Goal: Use online tool/utility: Utilize a website feature to perform a specific function

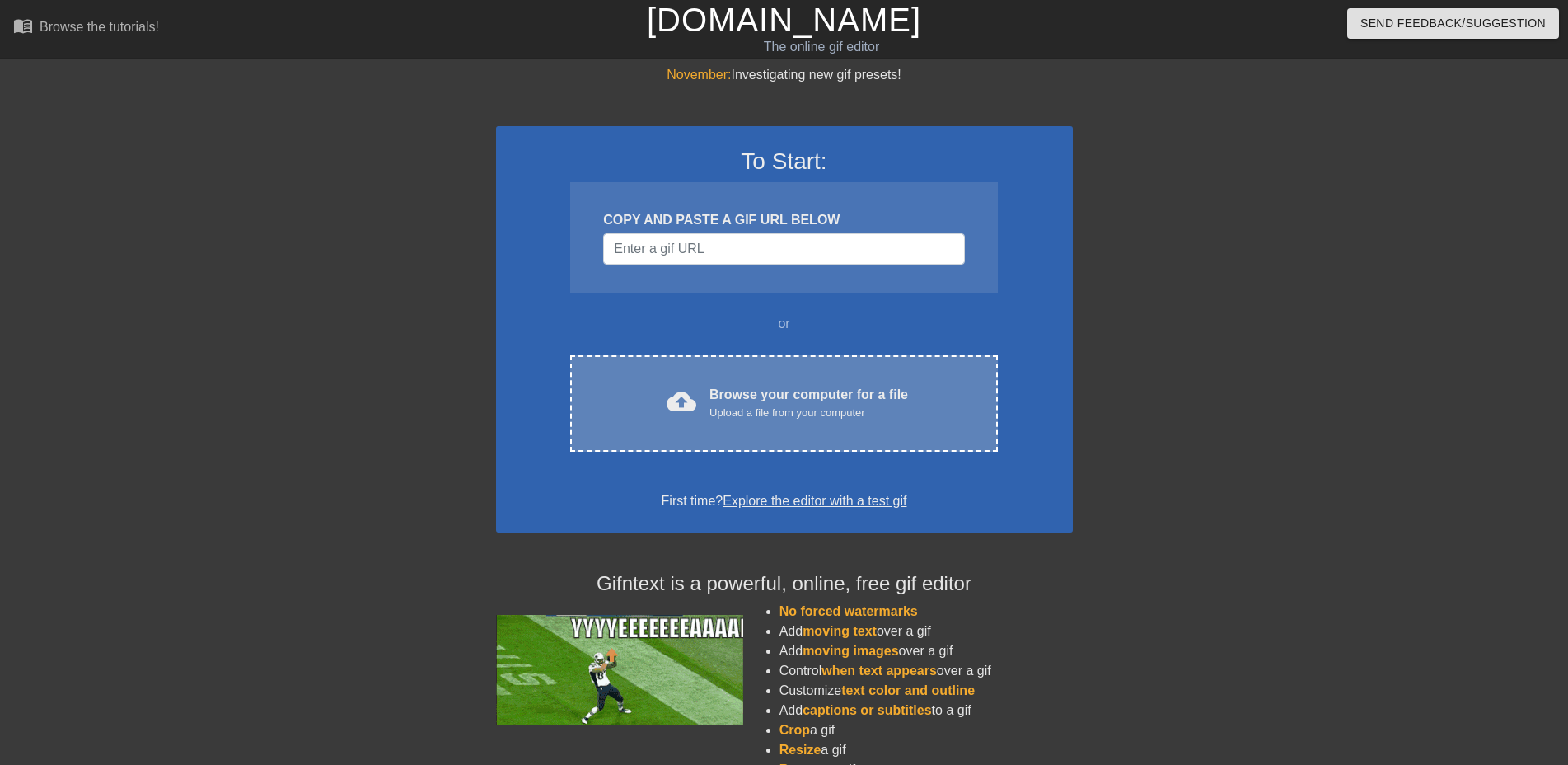
click at [710, 404] on div "cloud_upload Browse your computer for a file Upload a file from your computer" at bounding box center [784, 403] width 358 height 37
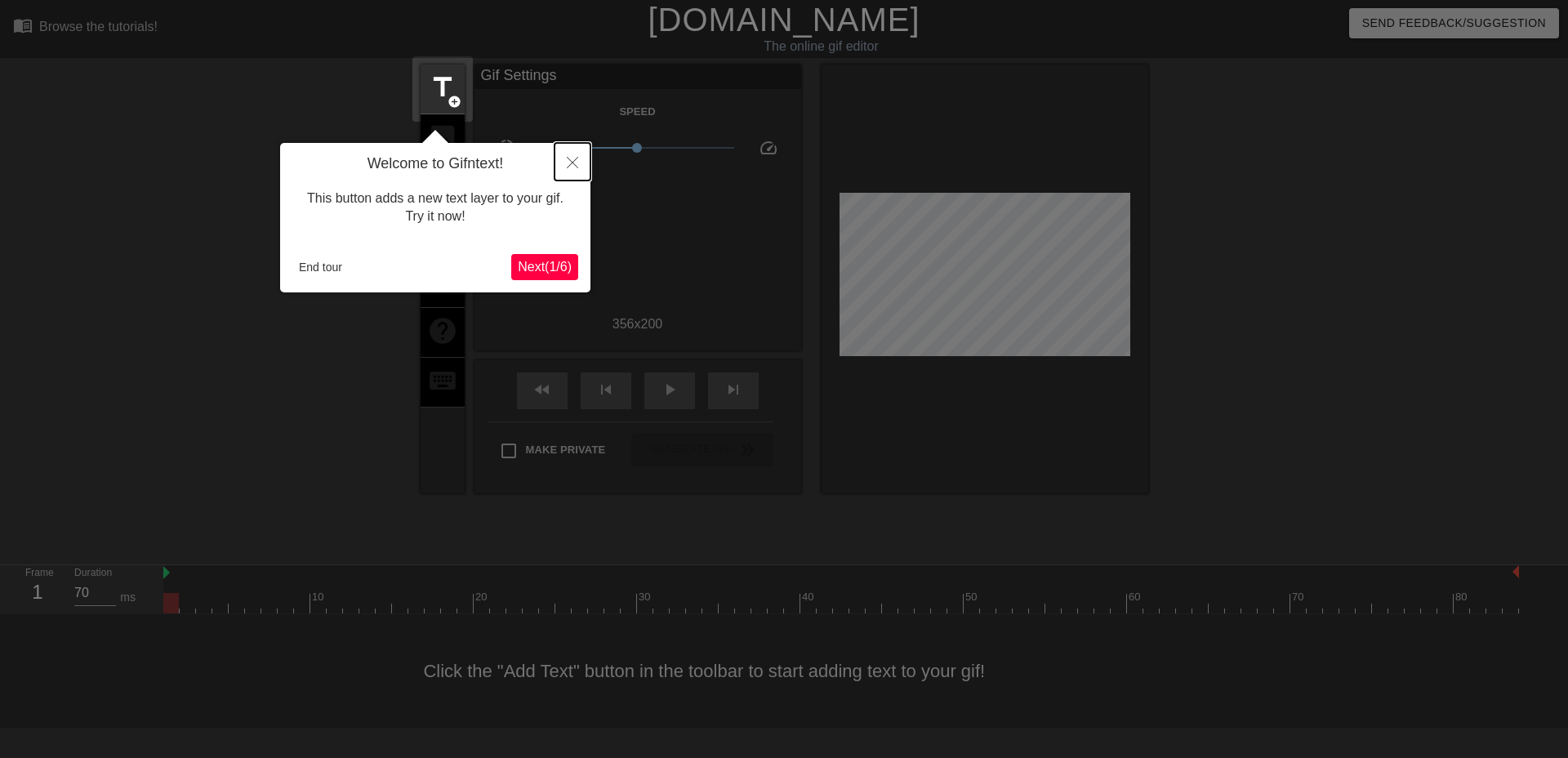
click at [568, 158] on icon "Close" at bounding box center [572, 162] width 12 height 12
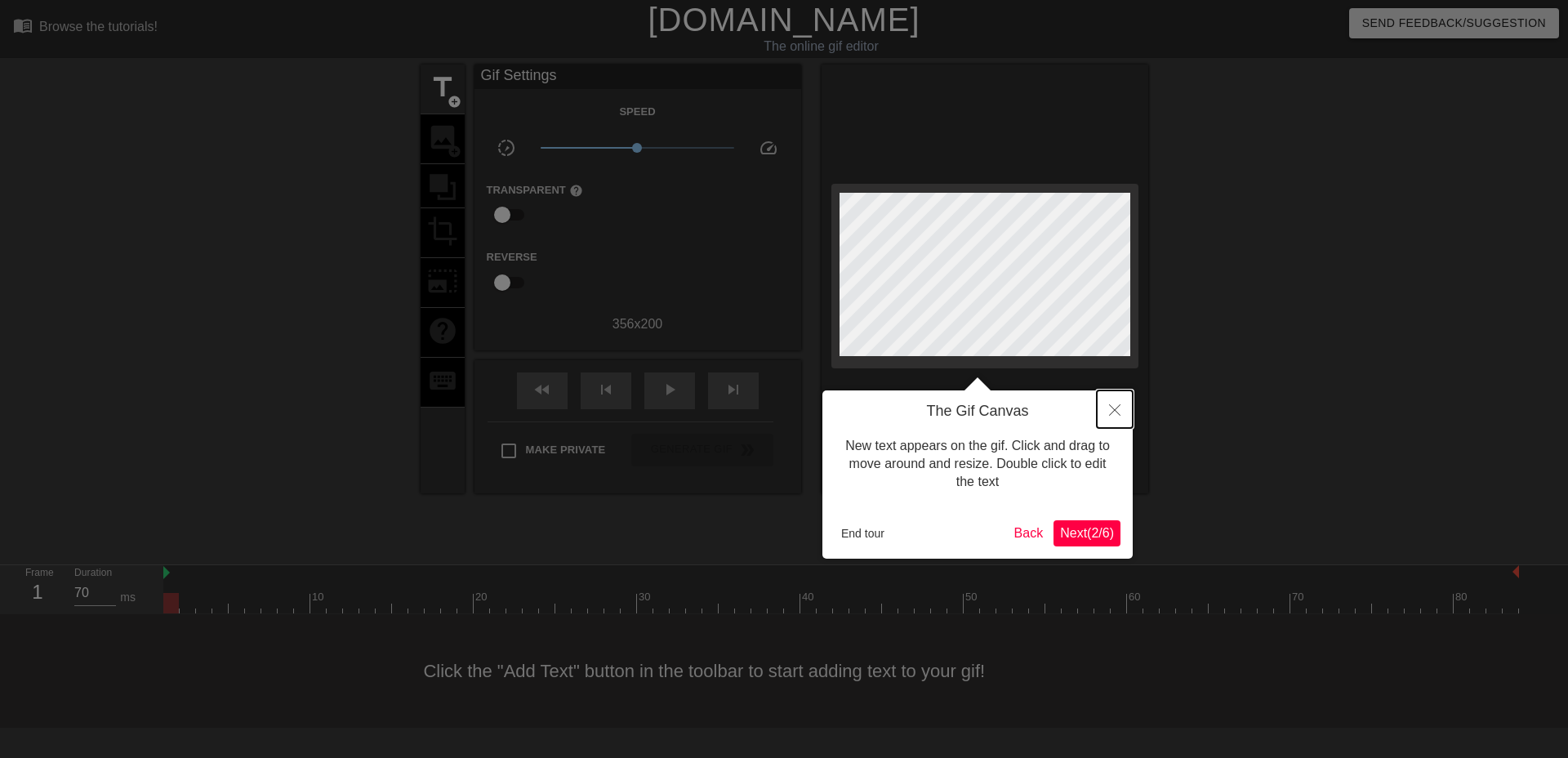
click at [1109, 410] on icon "Close" at bounding box center [1115, 410] width 12 height 12
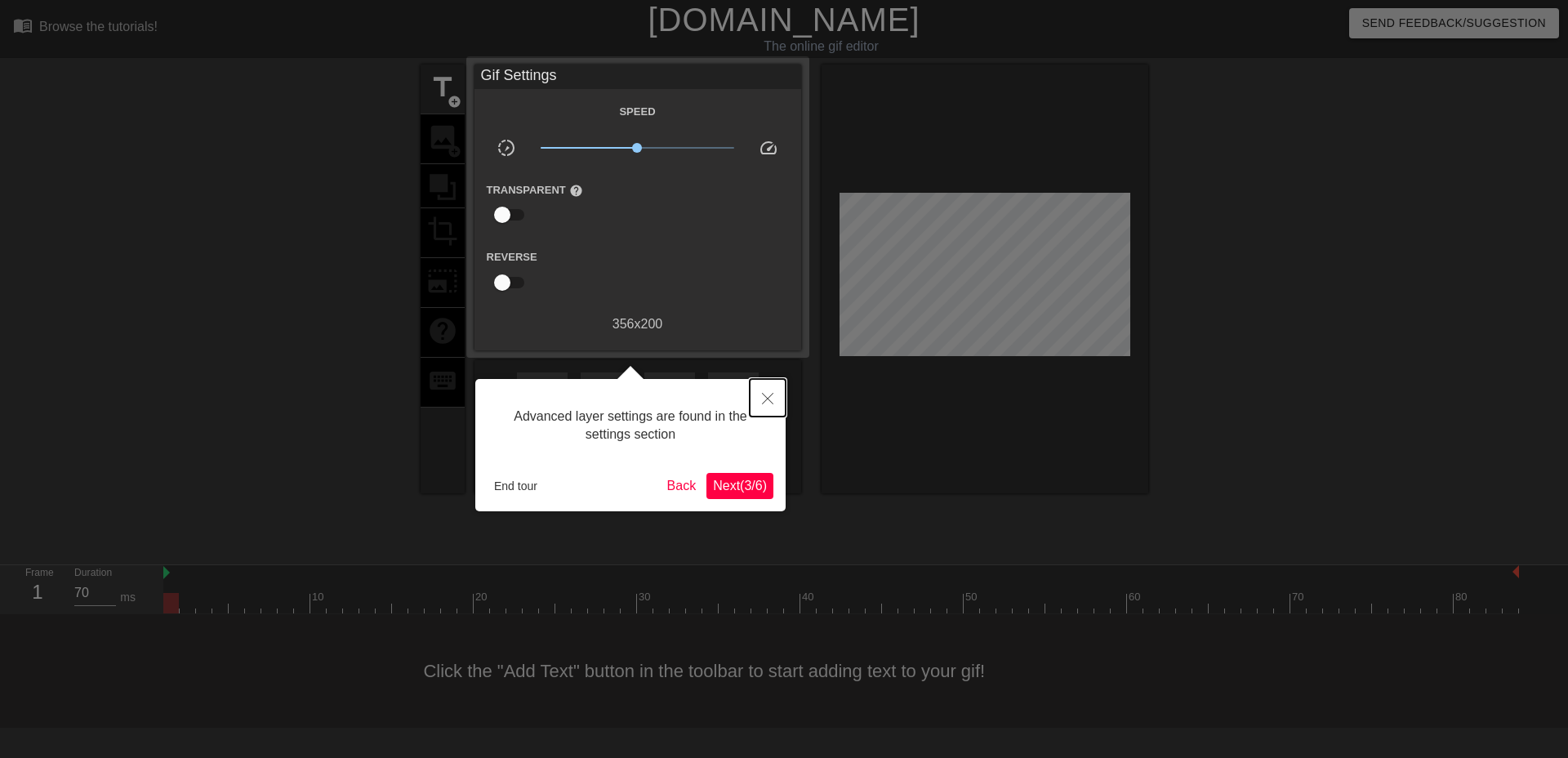
click at [775, 386] on button "Close" at bounding box center [767, 398] width 36 height 37
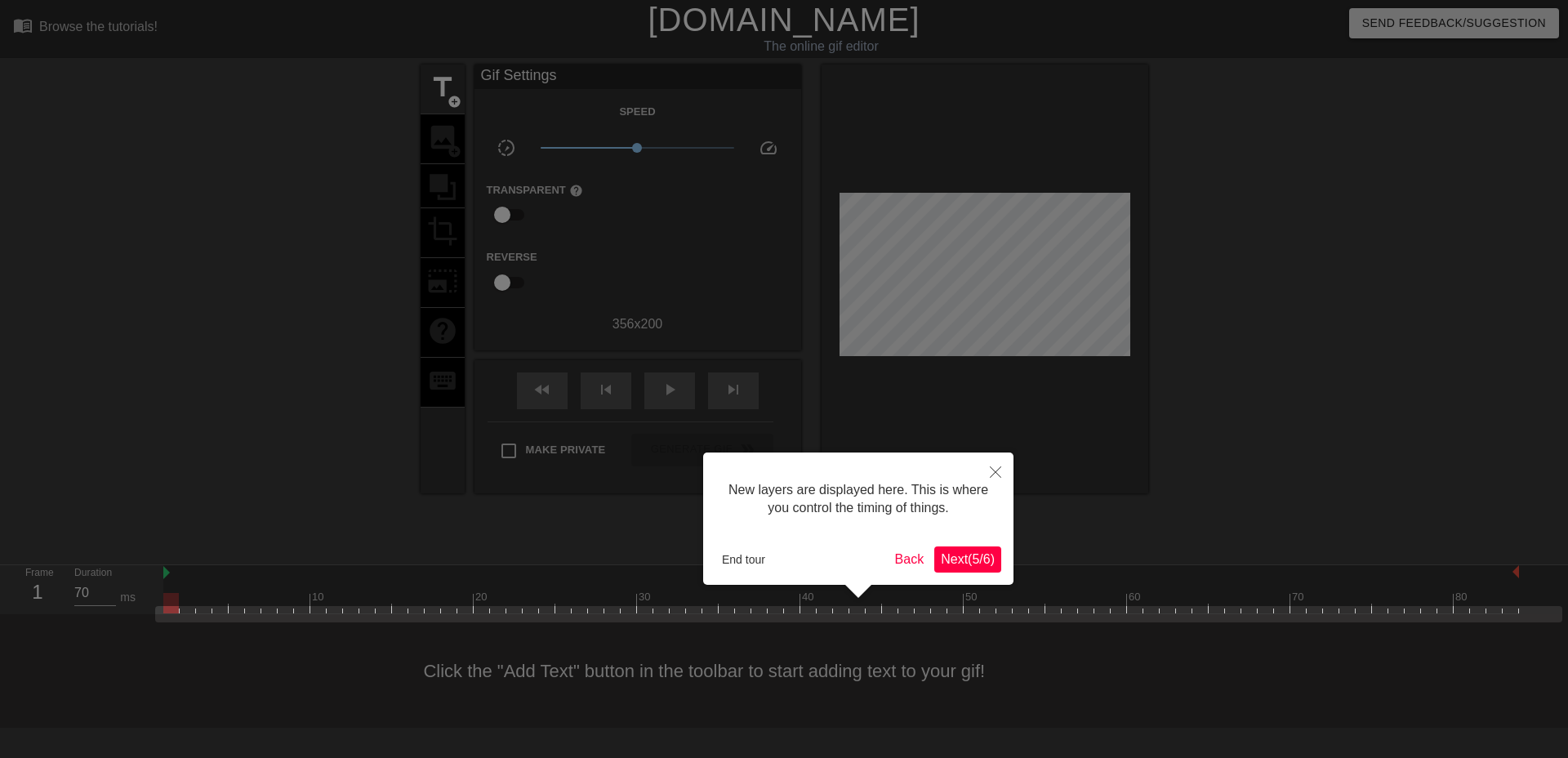
scroll to position [14, 0]
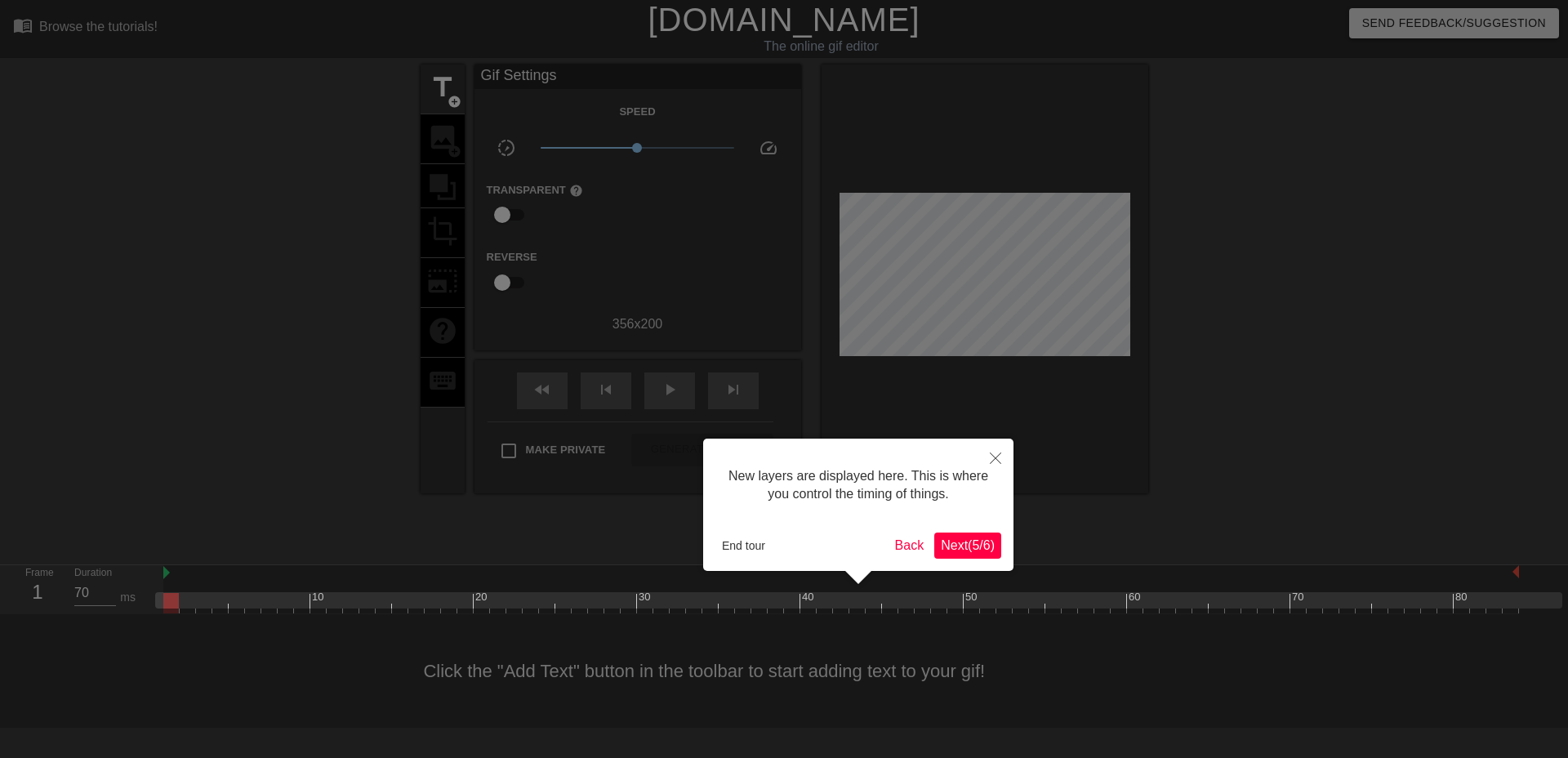
click at [974, 546] on span "Next ( 5 / 6 )" at bounding box center [967, 546] width 54 height 14
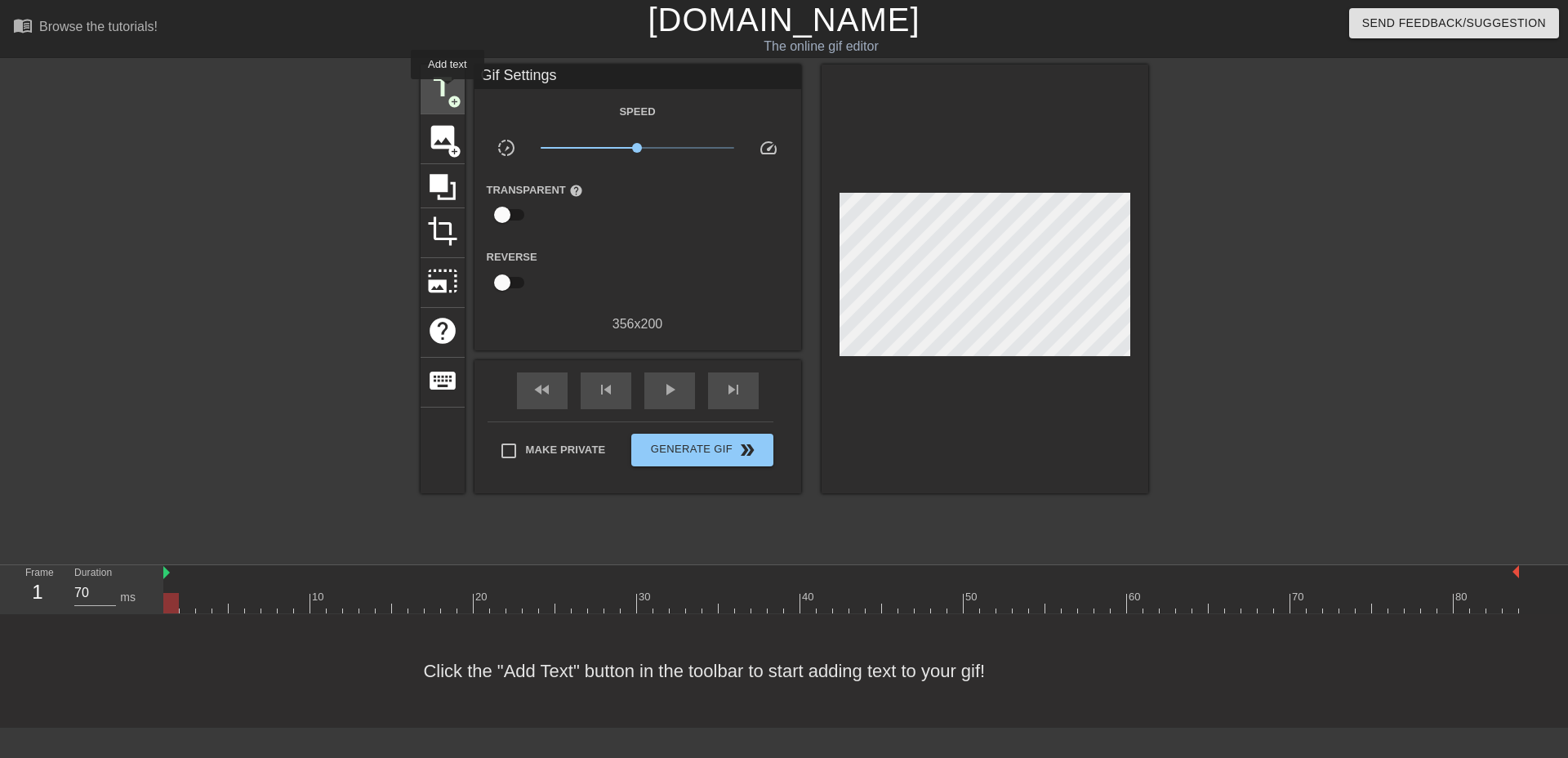
click at [447, 91] on span "title" at bounding box center [443, 87] width 31 height 31
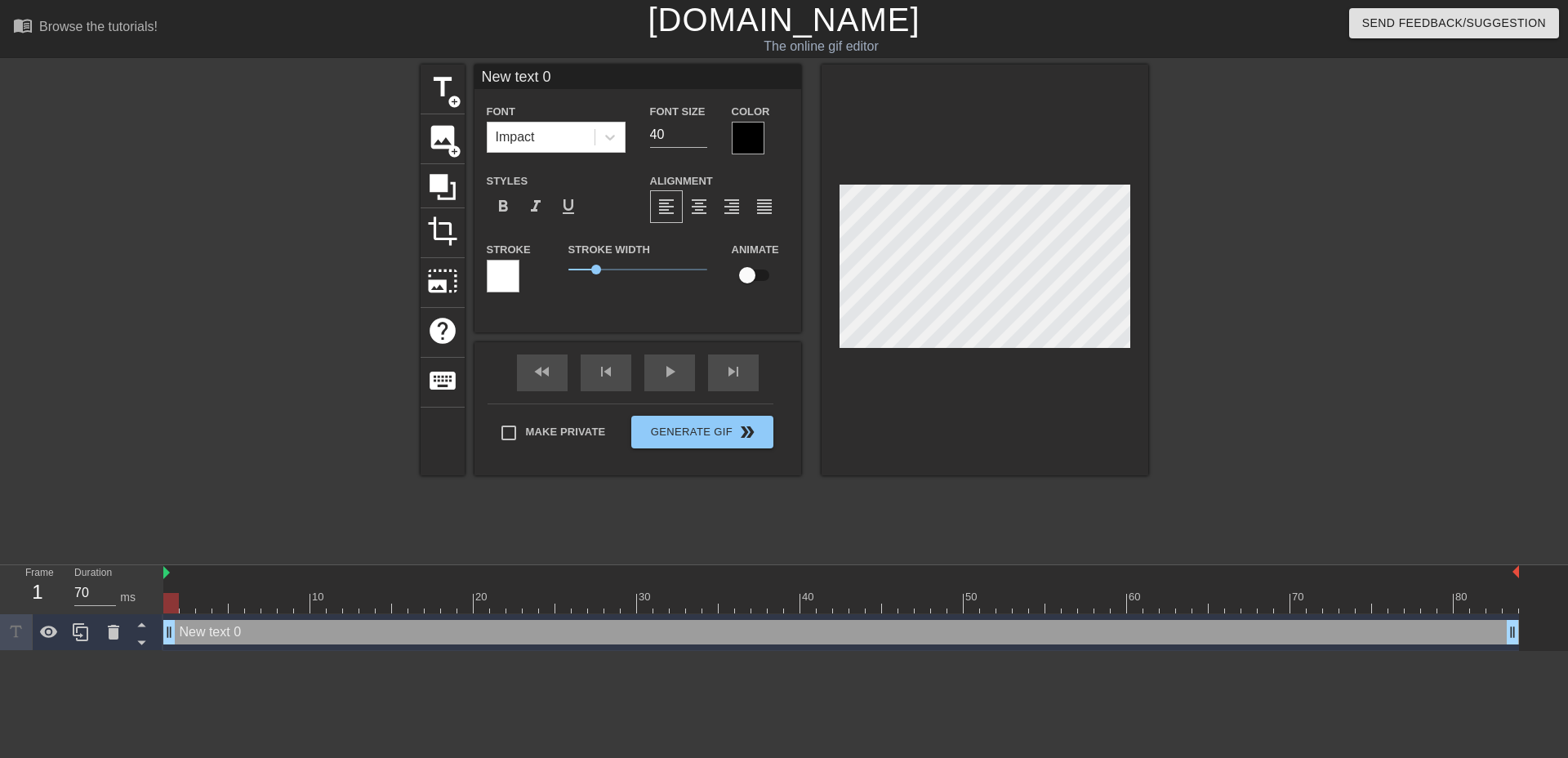
click at [283, 622] on div "New text 0 drag_handle drag_handle" at bounding box center [841, 631] width 1356 height 24
type input "K"
type textarea "K"
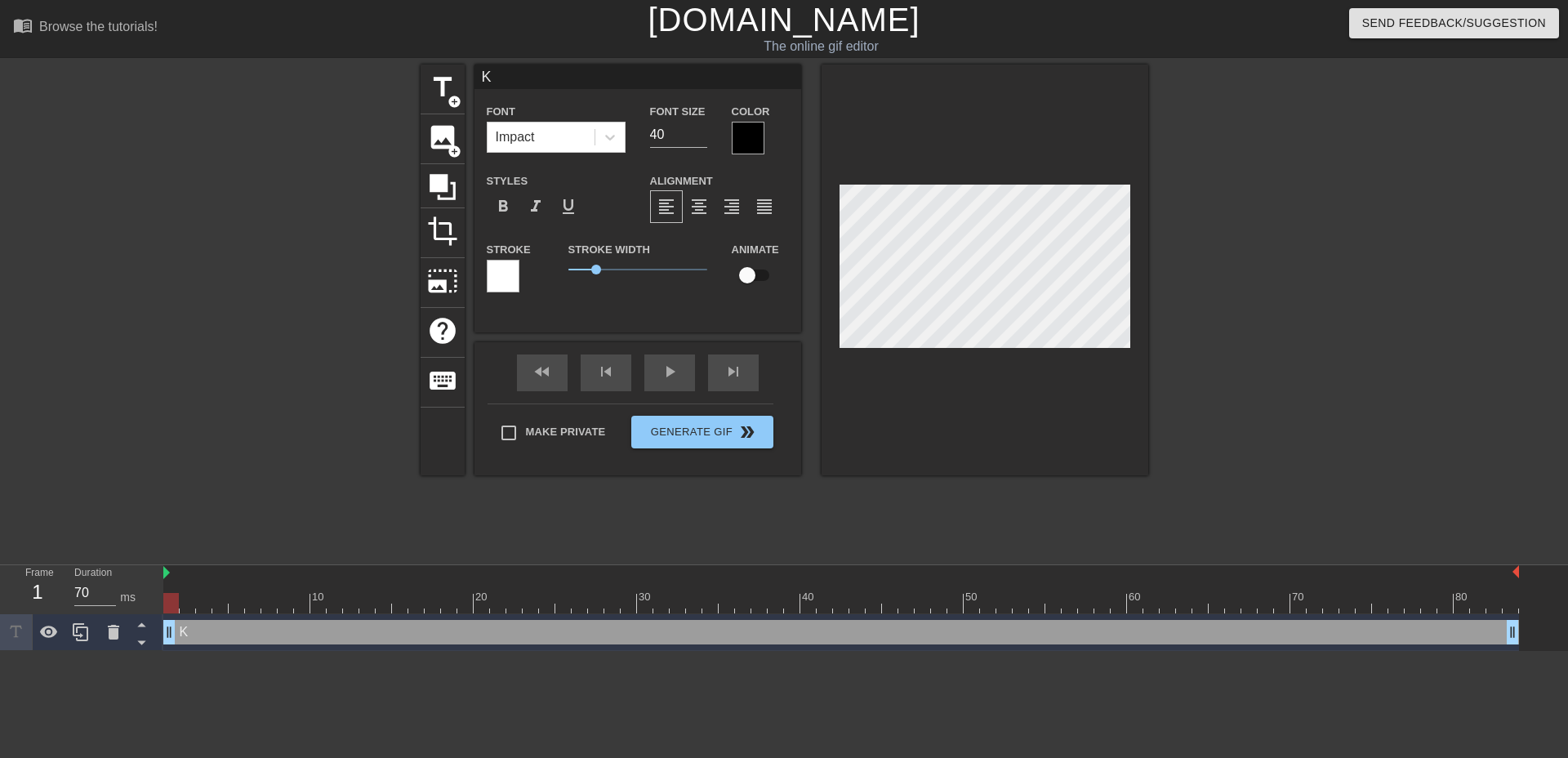
type input "KY"
type textarea "KY"
type input "KYL"
type textarea "KYL"
type input "KYLE"
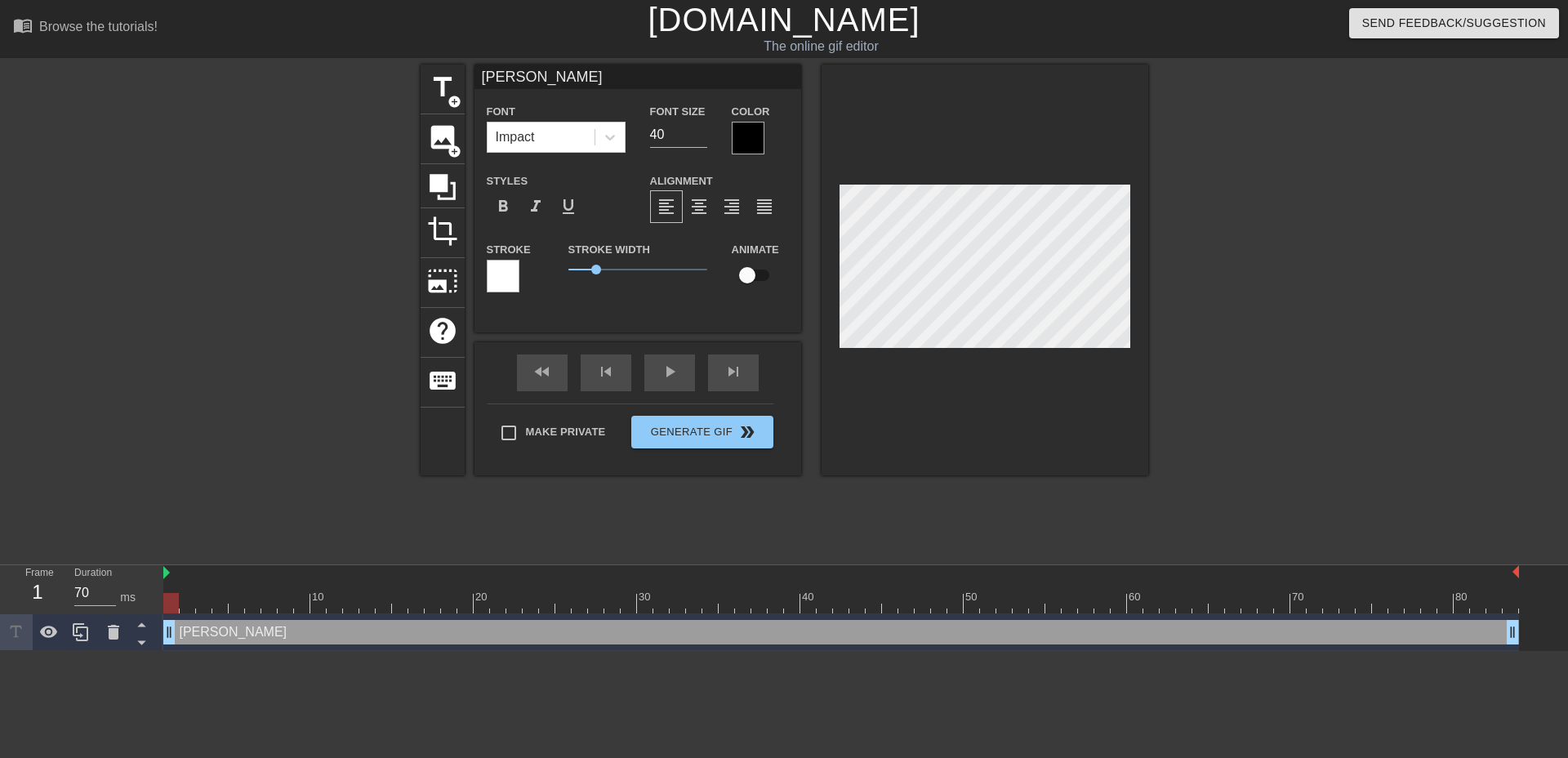
type textarea "KYLE"
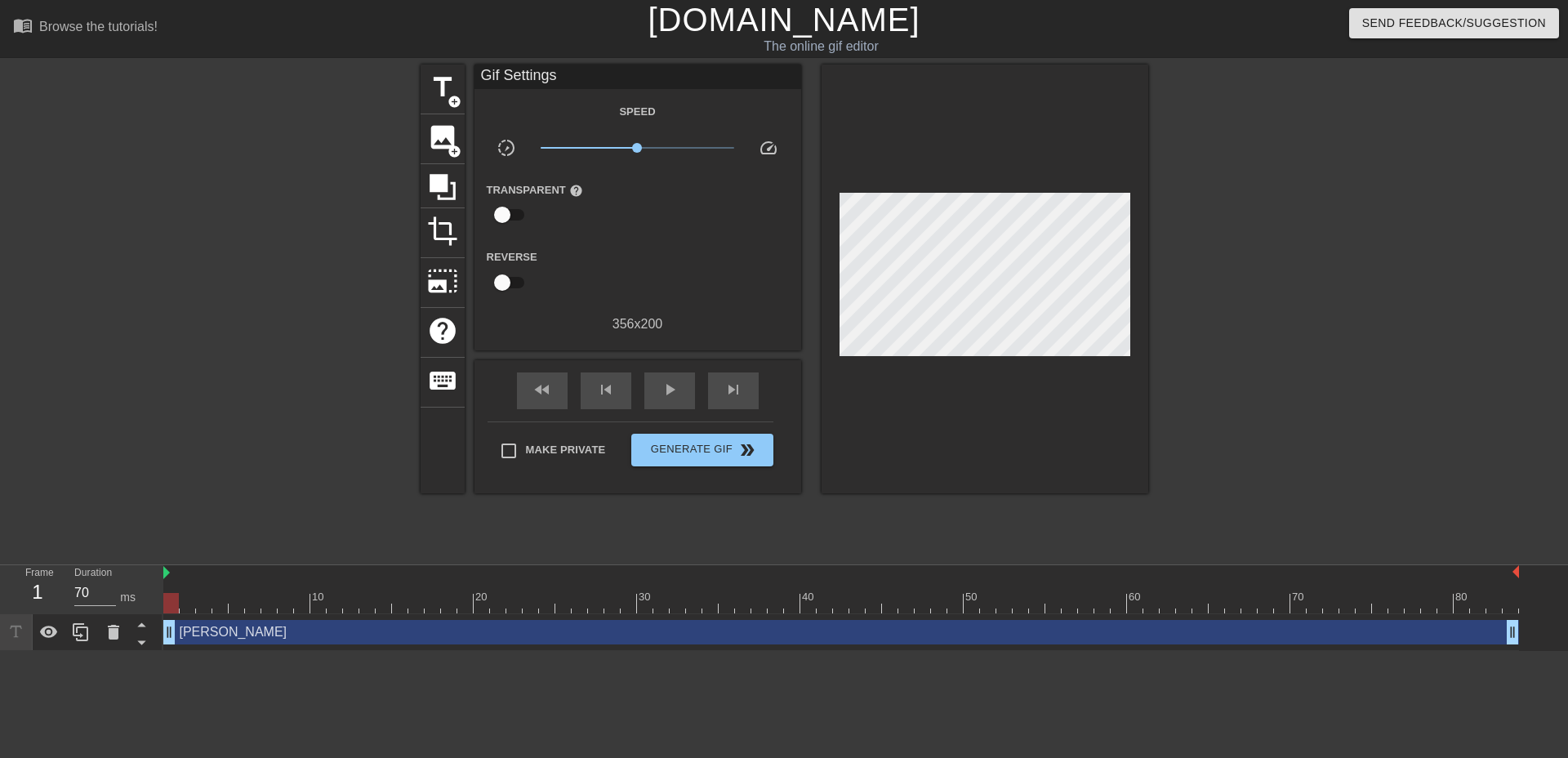
click at [1221, 291] on div at bounding box center [1290, 309] width 245 height 490
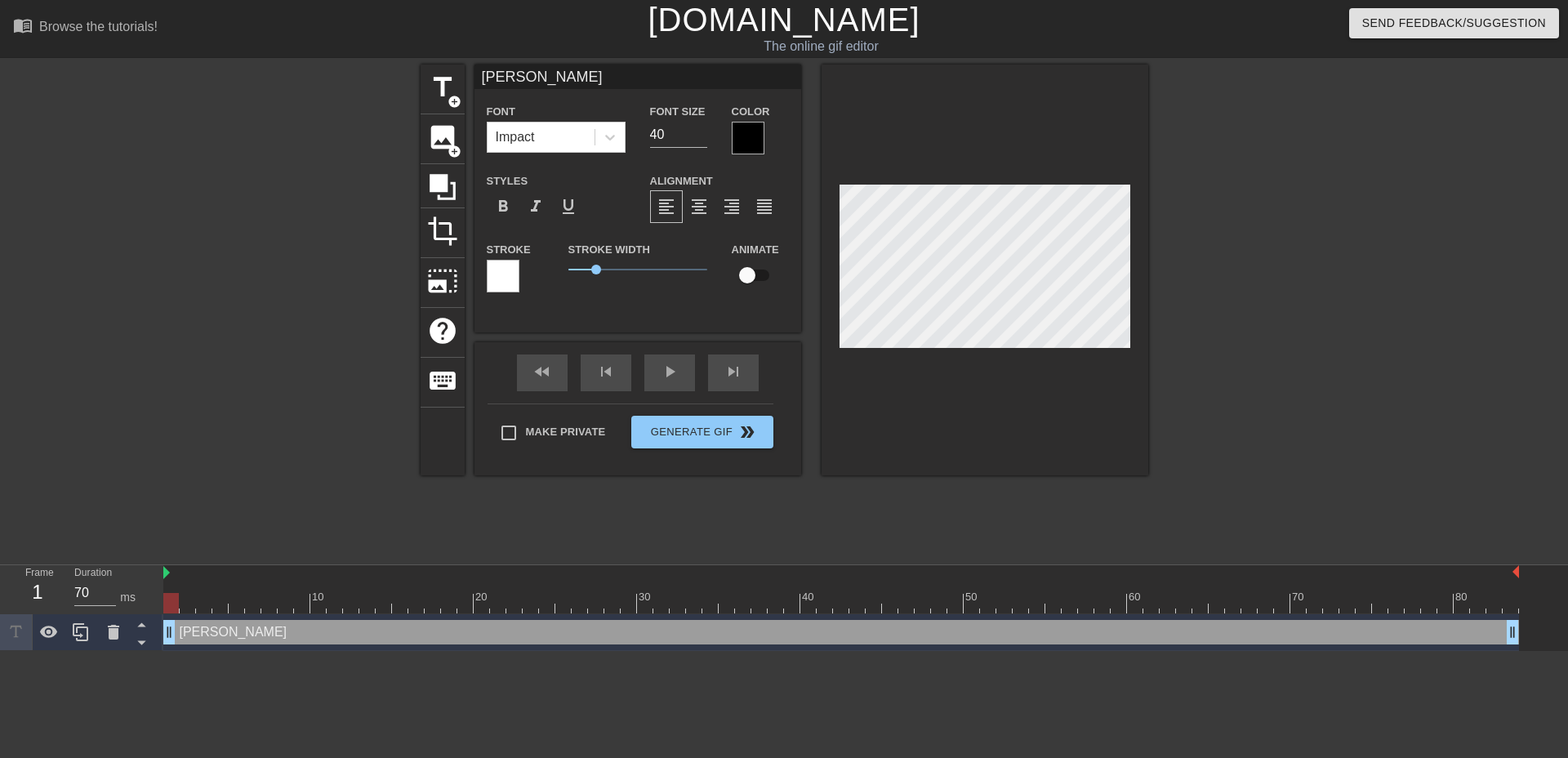
click at [748, 131] on div at bounding box center [748, 137] width 33 height 33
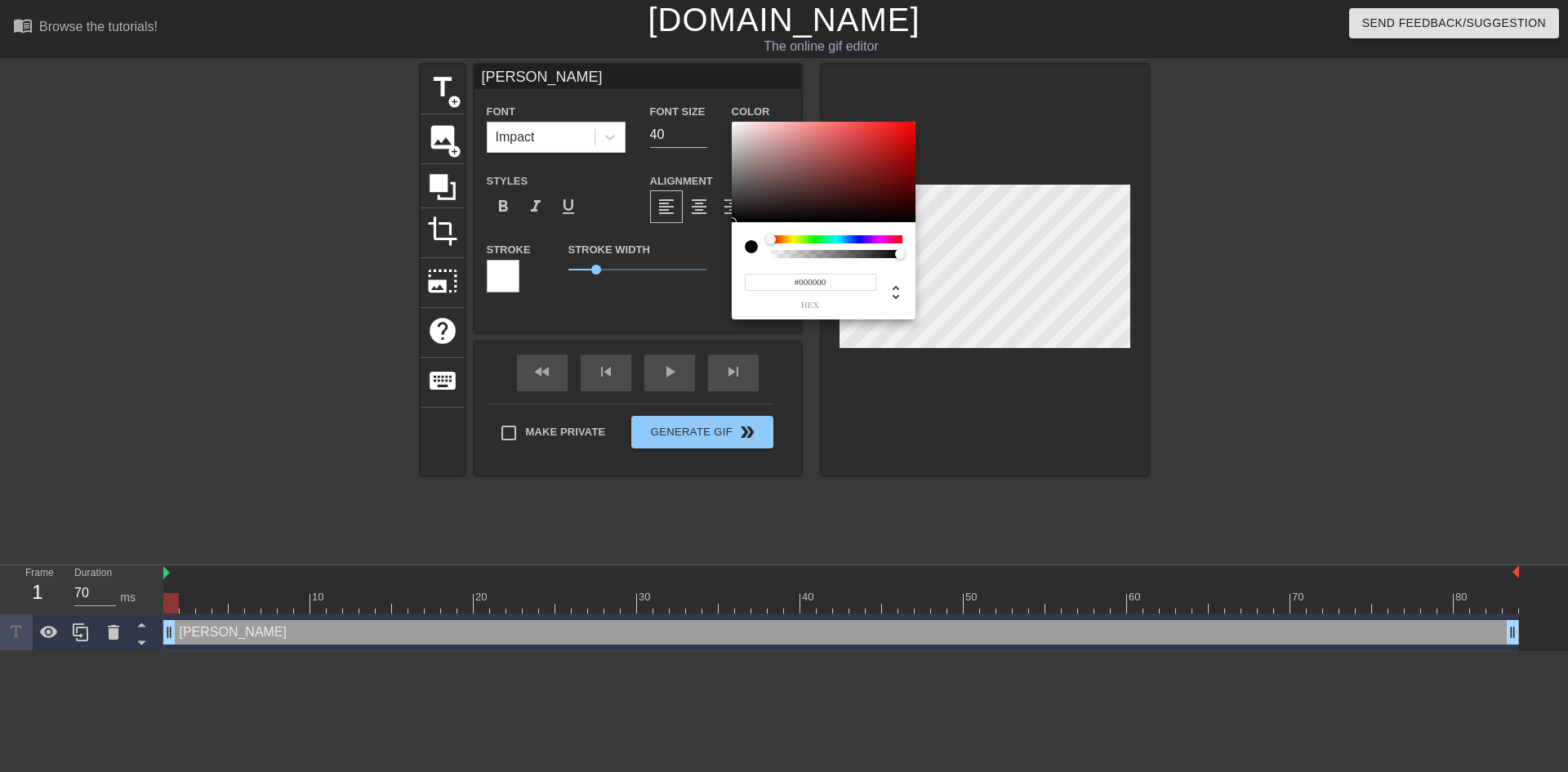
type input "0"
drag, startPoint x: 776, startPoint y: 257, endPoint x: 743, endPoint y: 256, distance: 33.0
click at [743, 256] on div "0 r 0 g 0 b 0 a" at bounding box center [824, 270] width 184 height 97
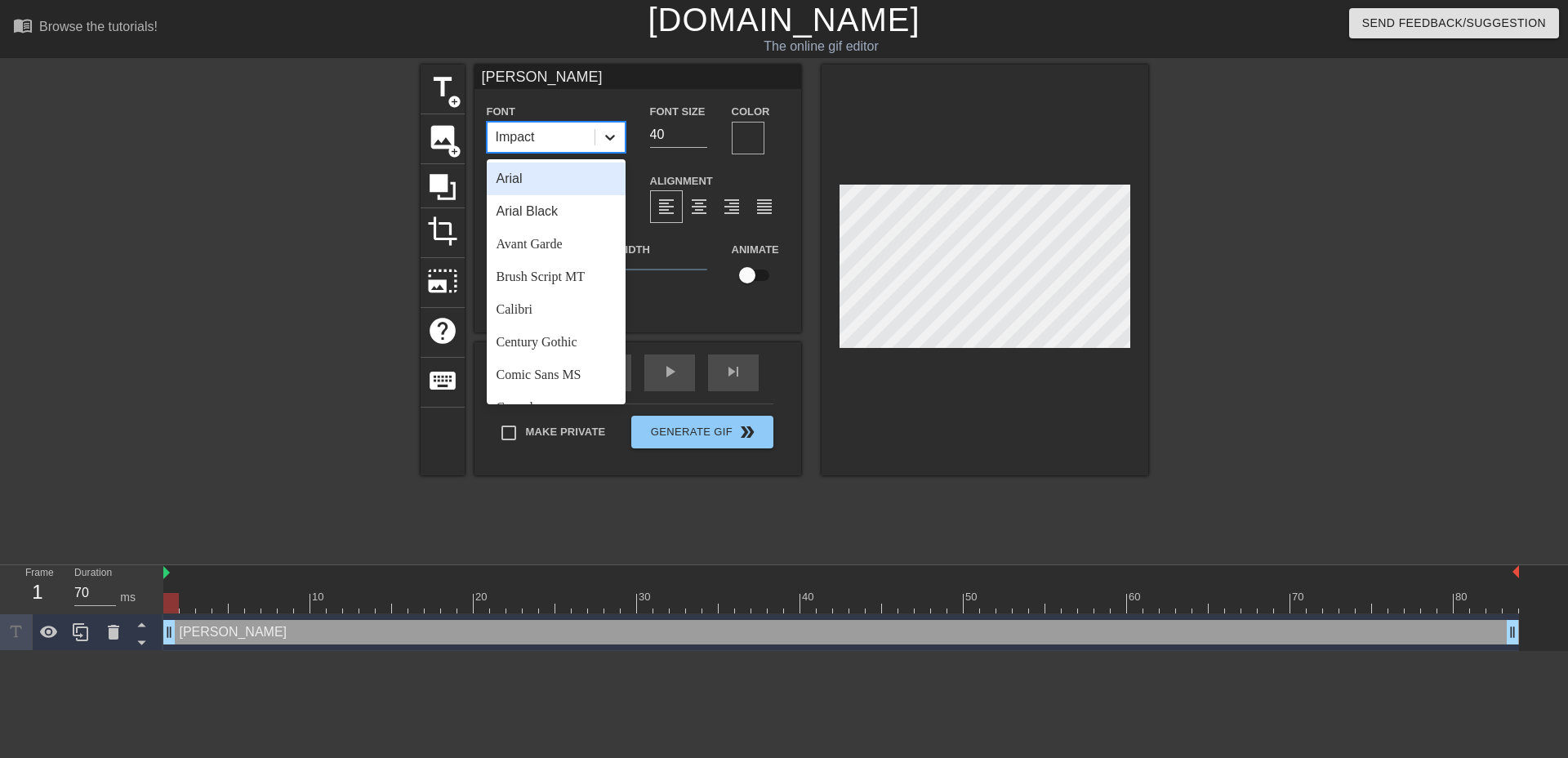
click at [618, 137] on icon at bounding box center [610, 137] width 16 height 16
click at [554, 173] on div "Arial" at bounding box center [556, 179] width 139 height 33
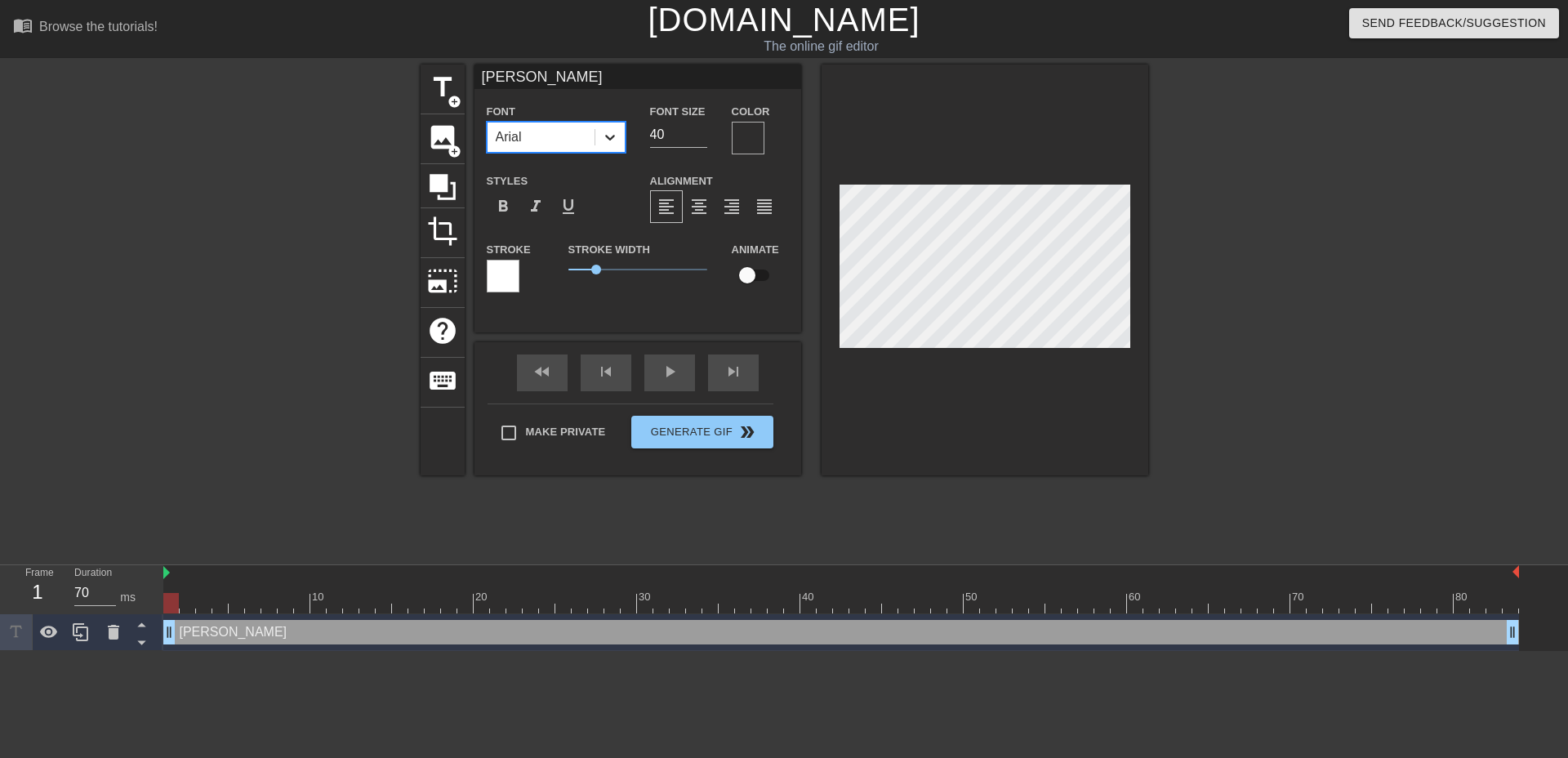
click at [617, 140] on icon at bounding box center [610, 137] width 16 height 16
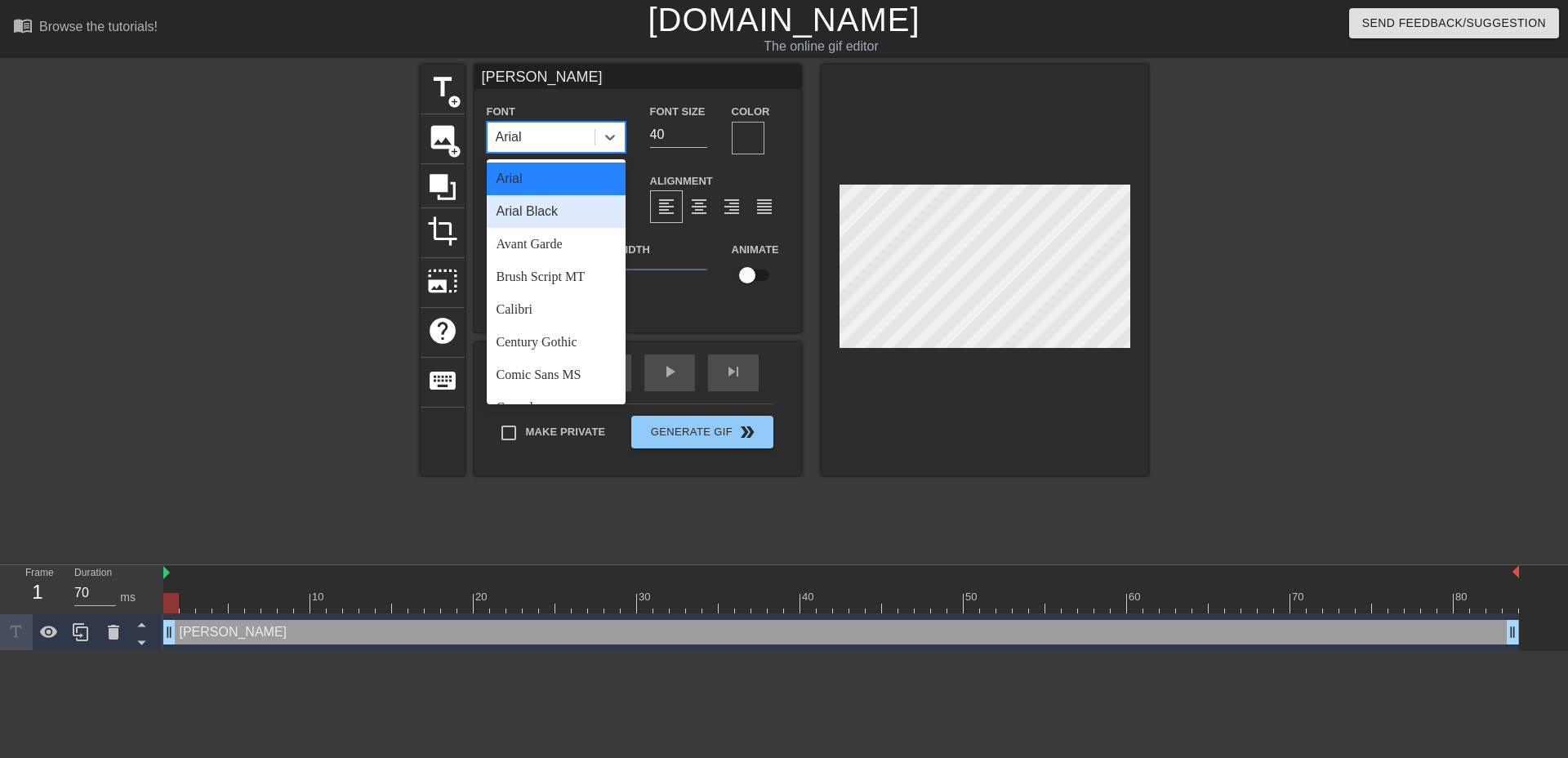
click at [565, 201] on div "Arial Black" at bounding box center [556, 212] width 139 height 33
click at [611, 132] on icon at bounding box center [610, 137] width 16 height 16
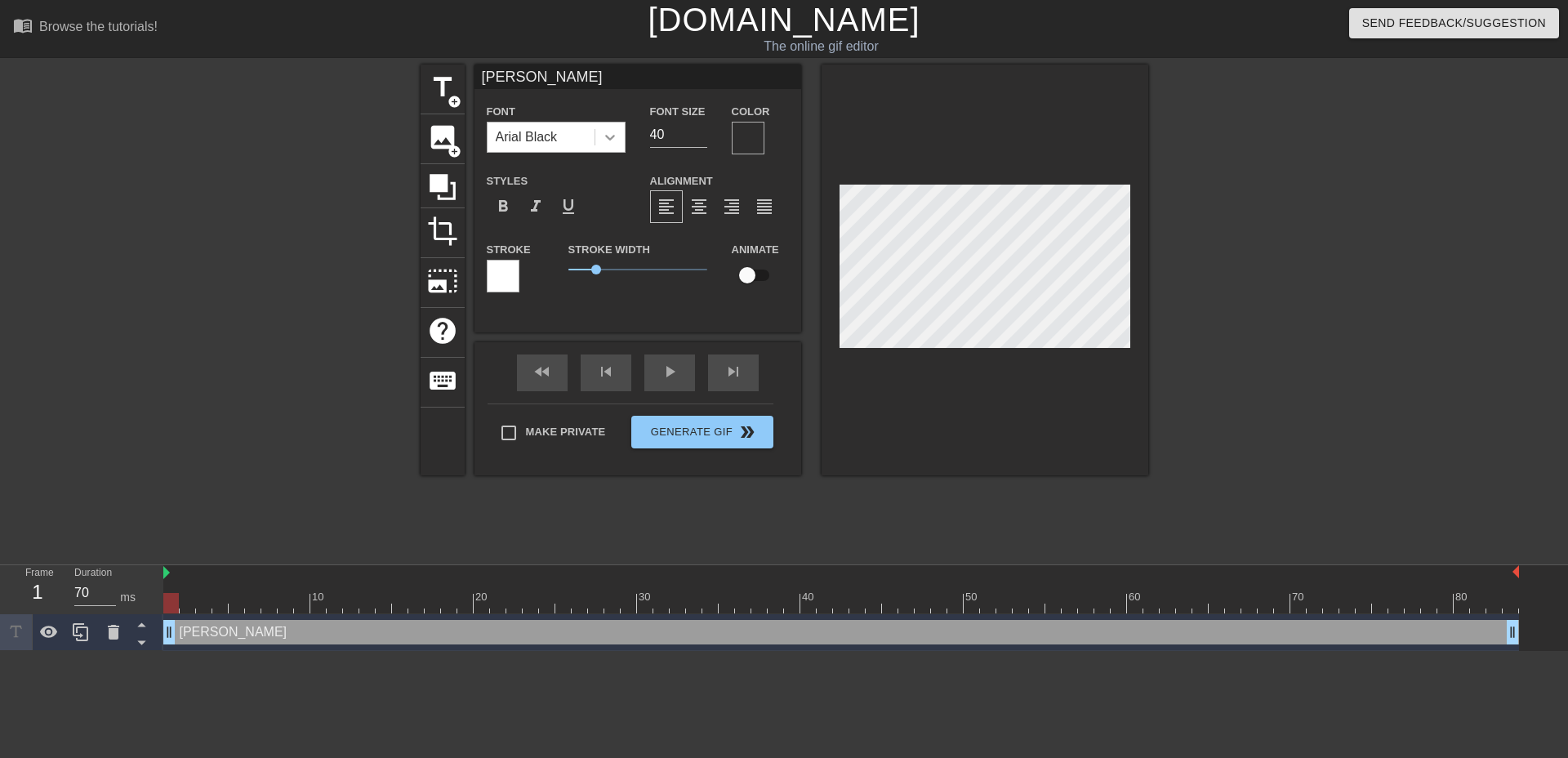
click at [607, 131] on icon at bounding box center [610, 137] width 16 height 16
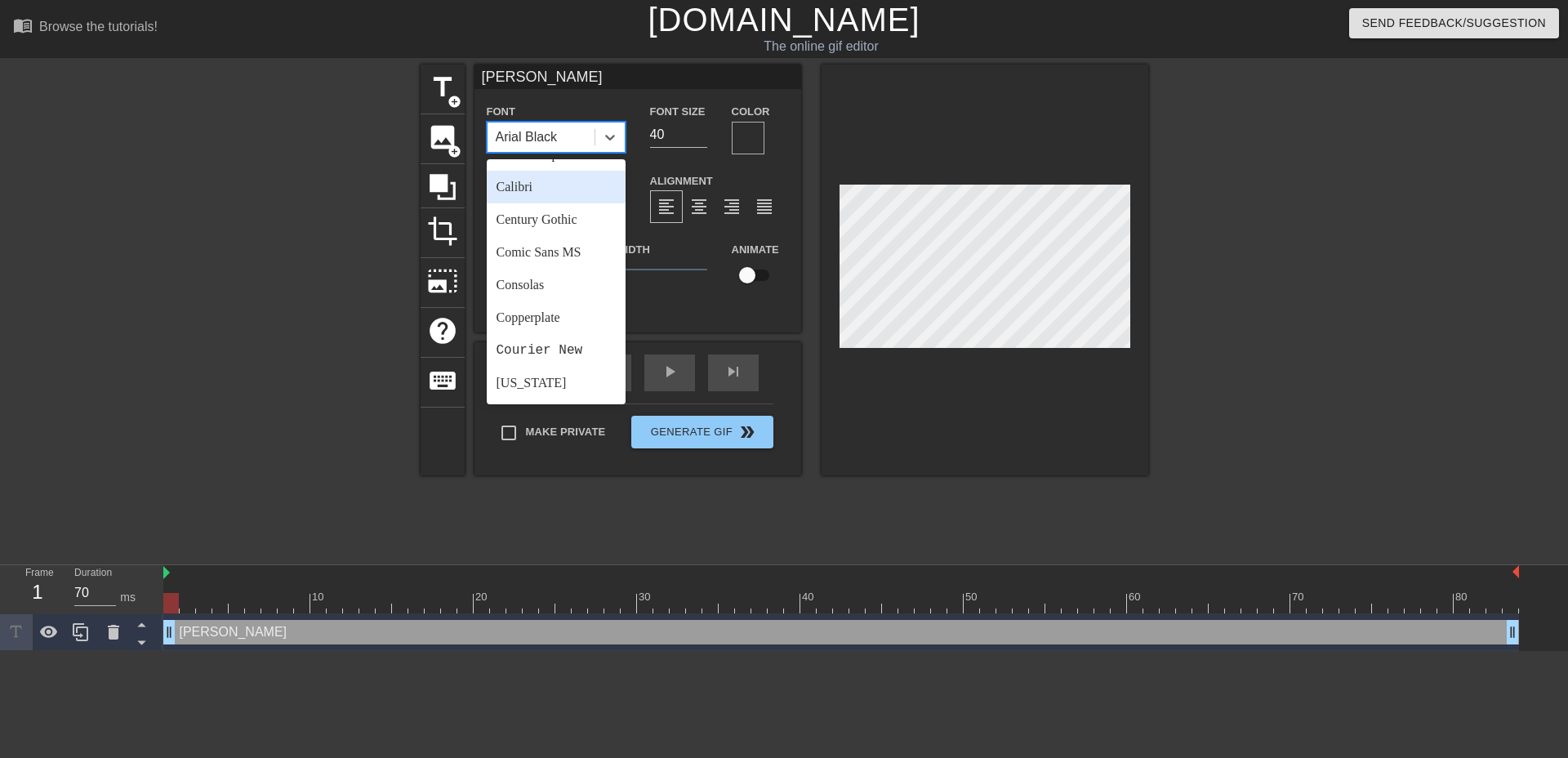
scroll to position [163, 0]
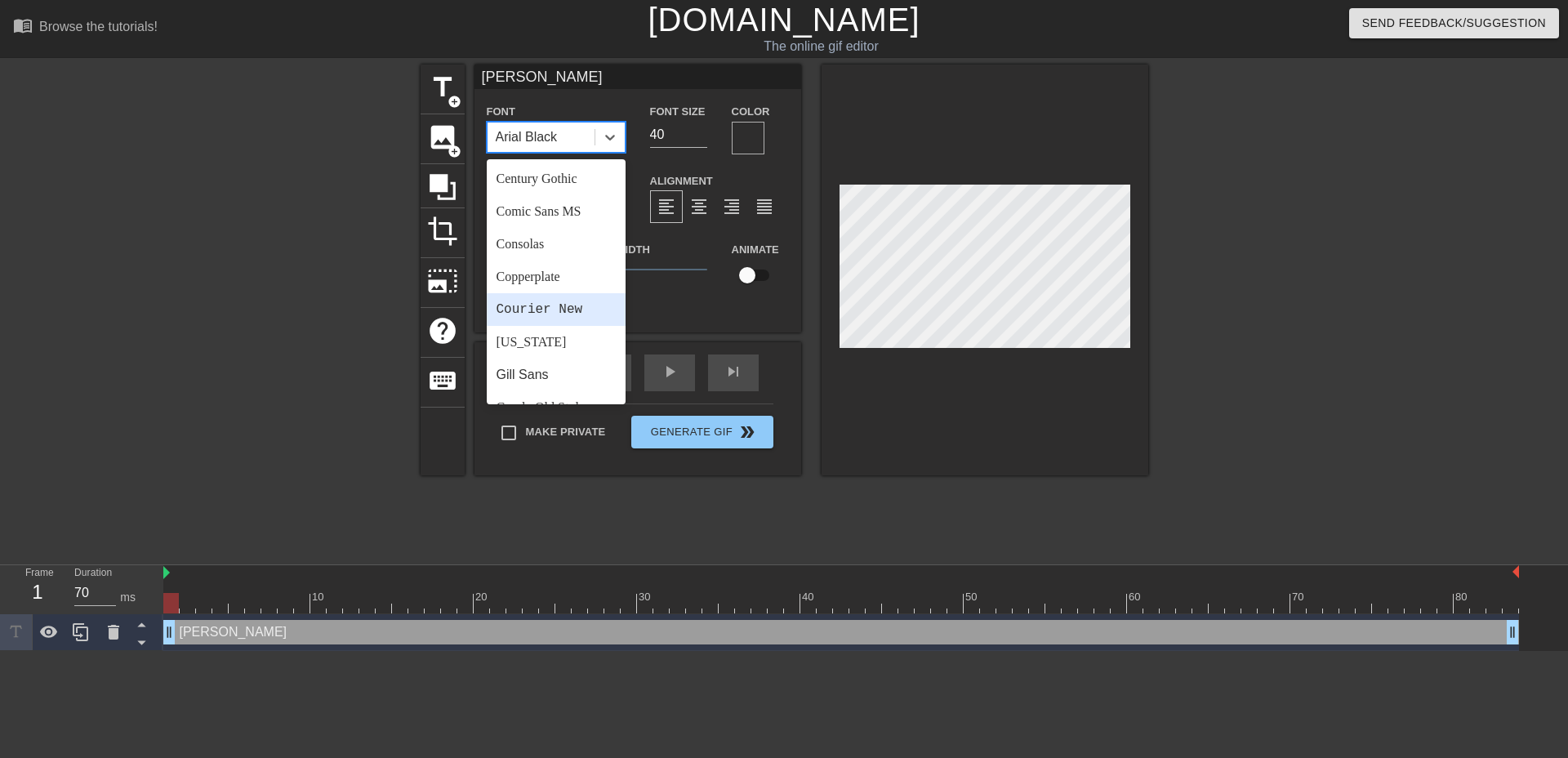
click at [227, 306] on div at bounding box center [278, 309] width 245 height 490
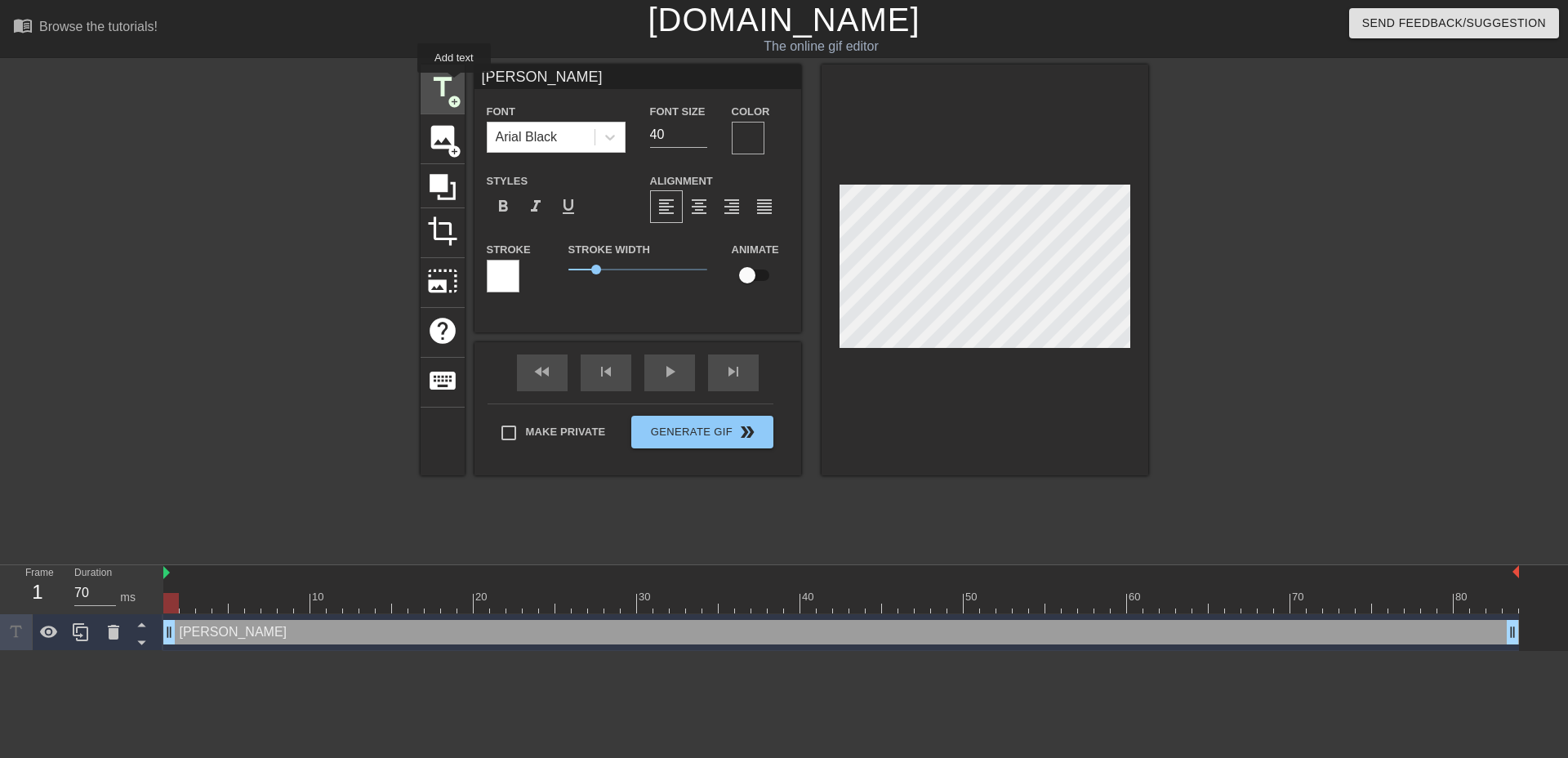
click at [450, 82] on span "title" at bounding box center [443, 87] width 31 height 31
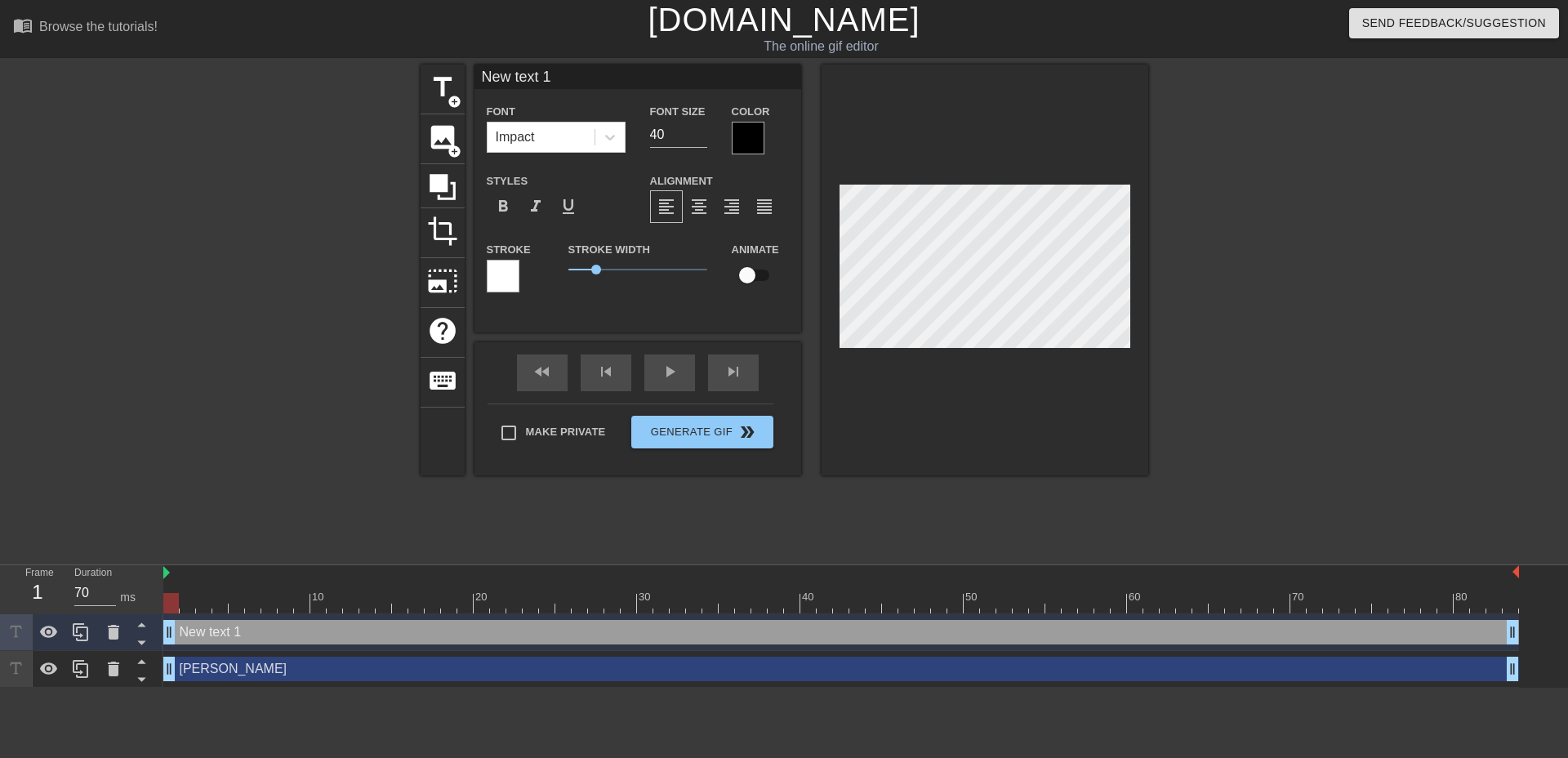
type input "KYLE"
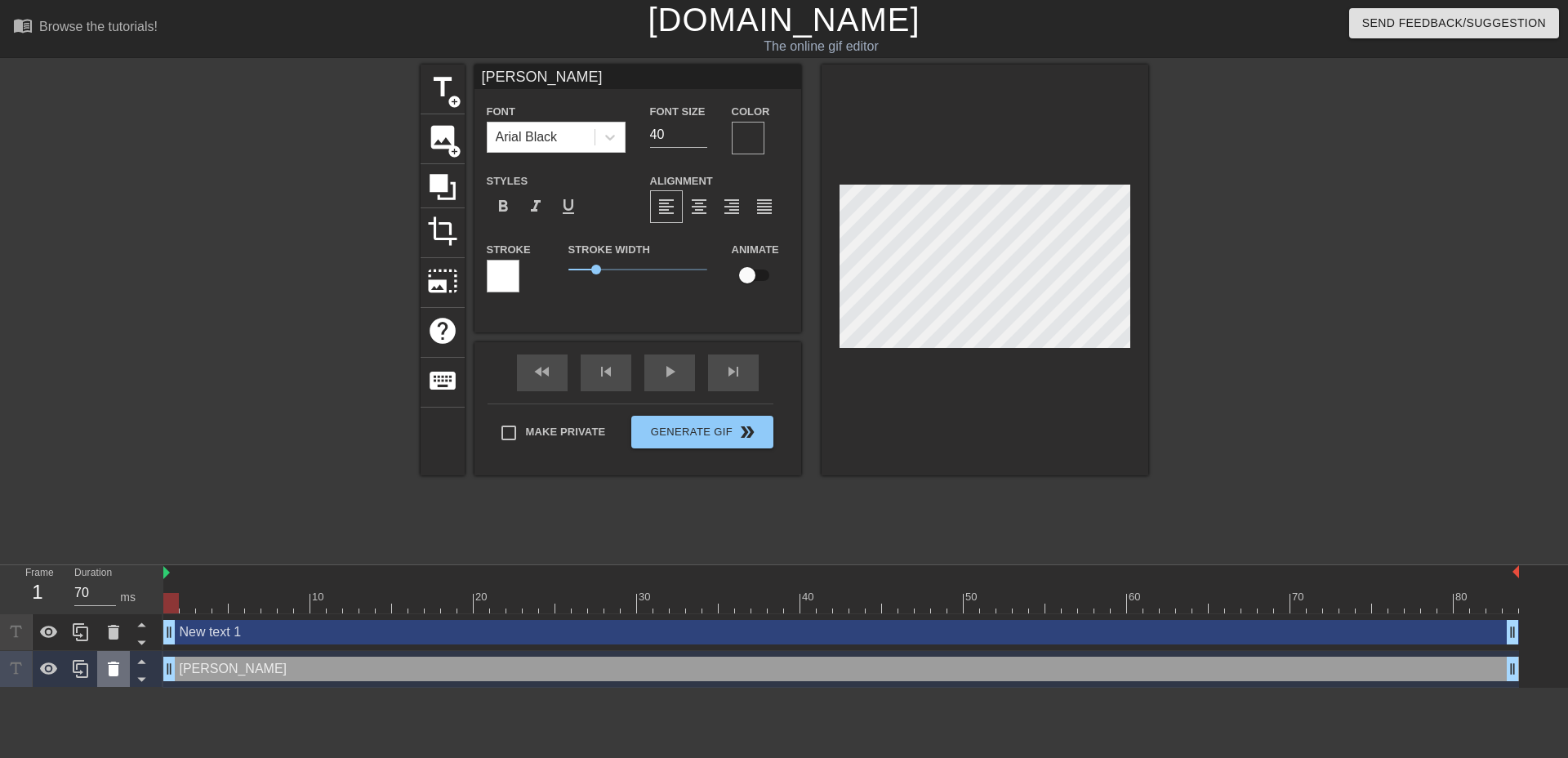
click at [104, 678] on icon at bounding box center [113, 669] width 20 height 20
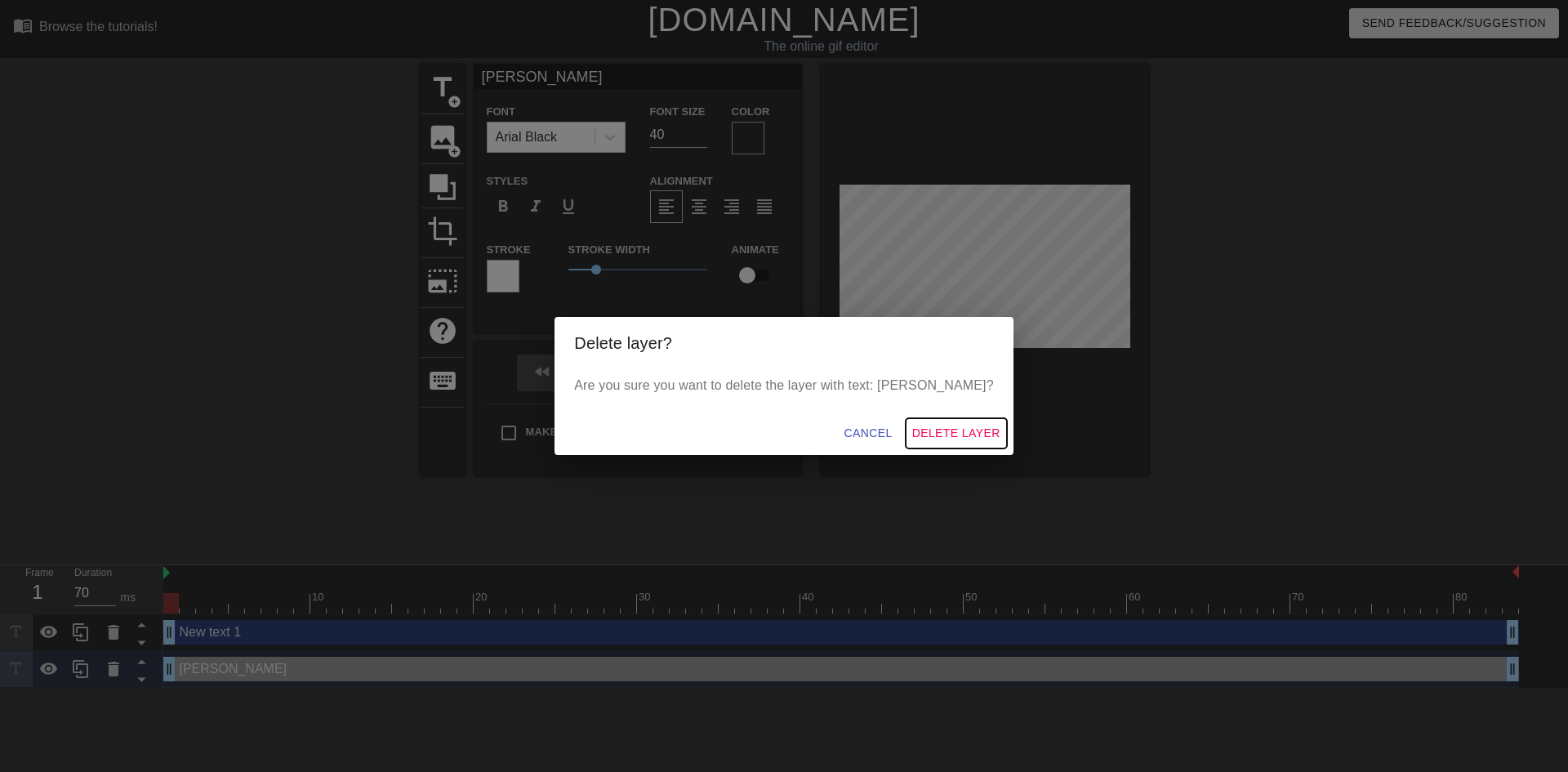
click at [912, 428] on span "Delete Layer" at bounding box center [956, 433] width 88 height 21
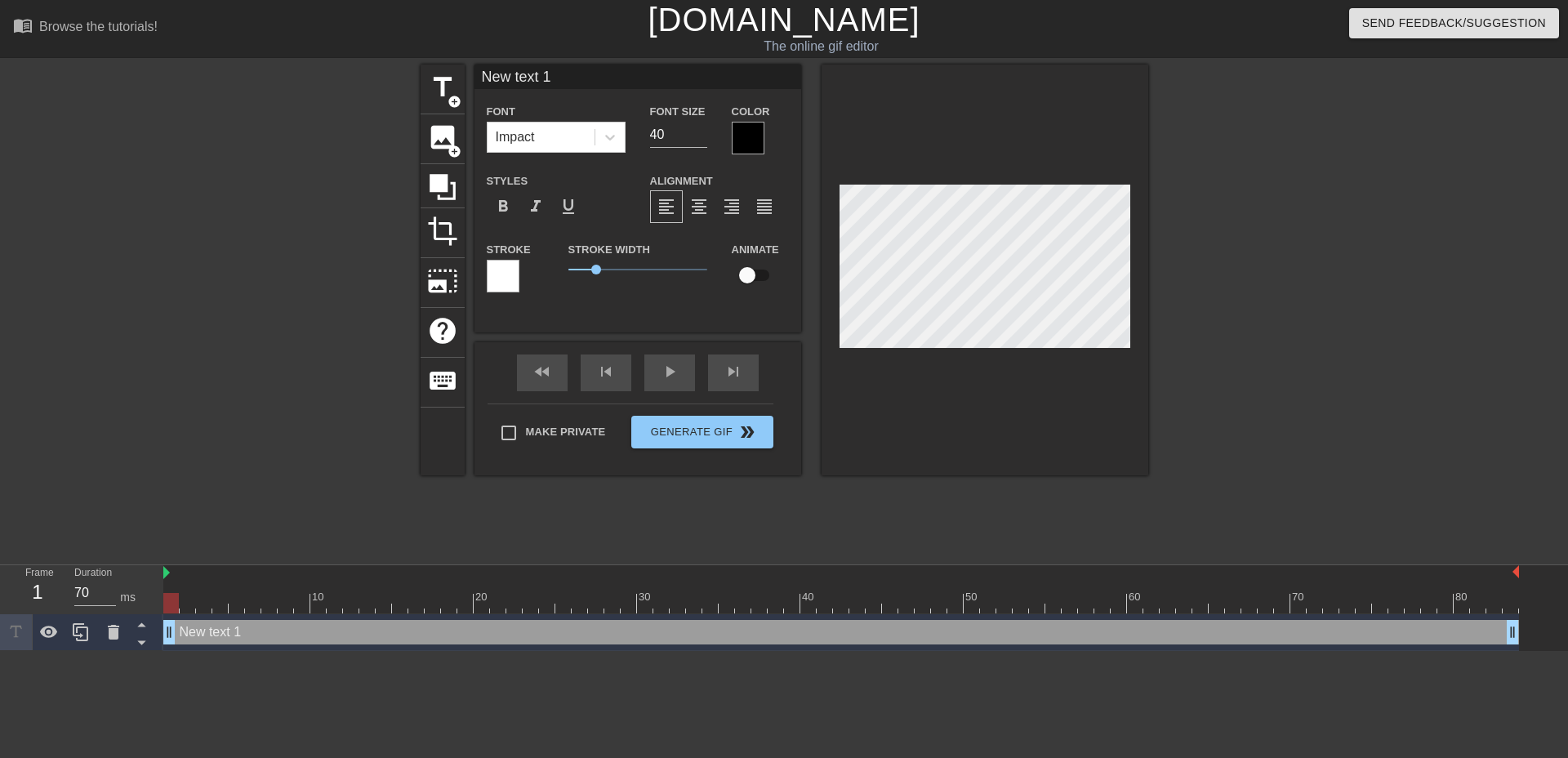
scroll to position [3, 2]
type input "K"
type textarea "K"
type input "KY"
type textarea "KY"
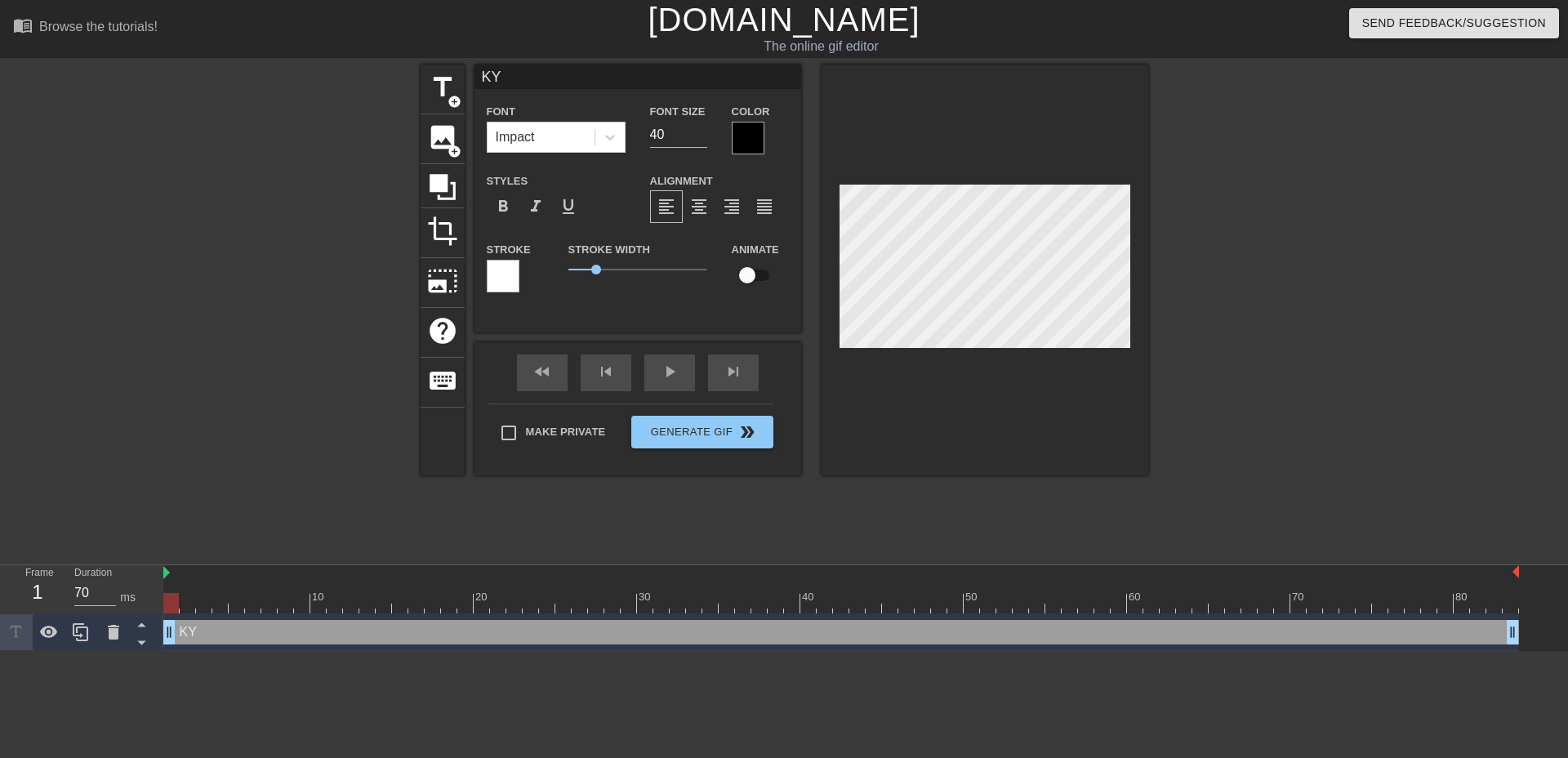
type input "KYL"
type textarea "KYL"
type input "KYLE"
type textarea "KYLE"
click at [751, 136] on div at bounding box center [748, 137] width 33 height 33
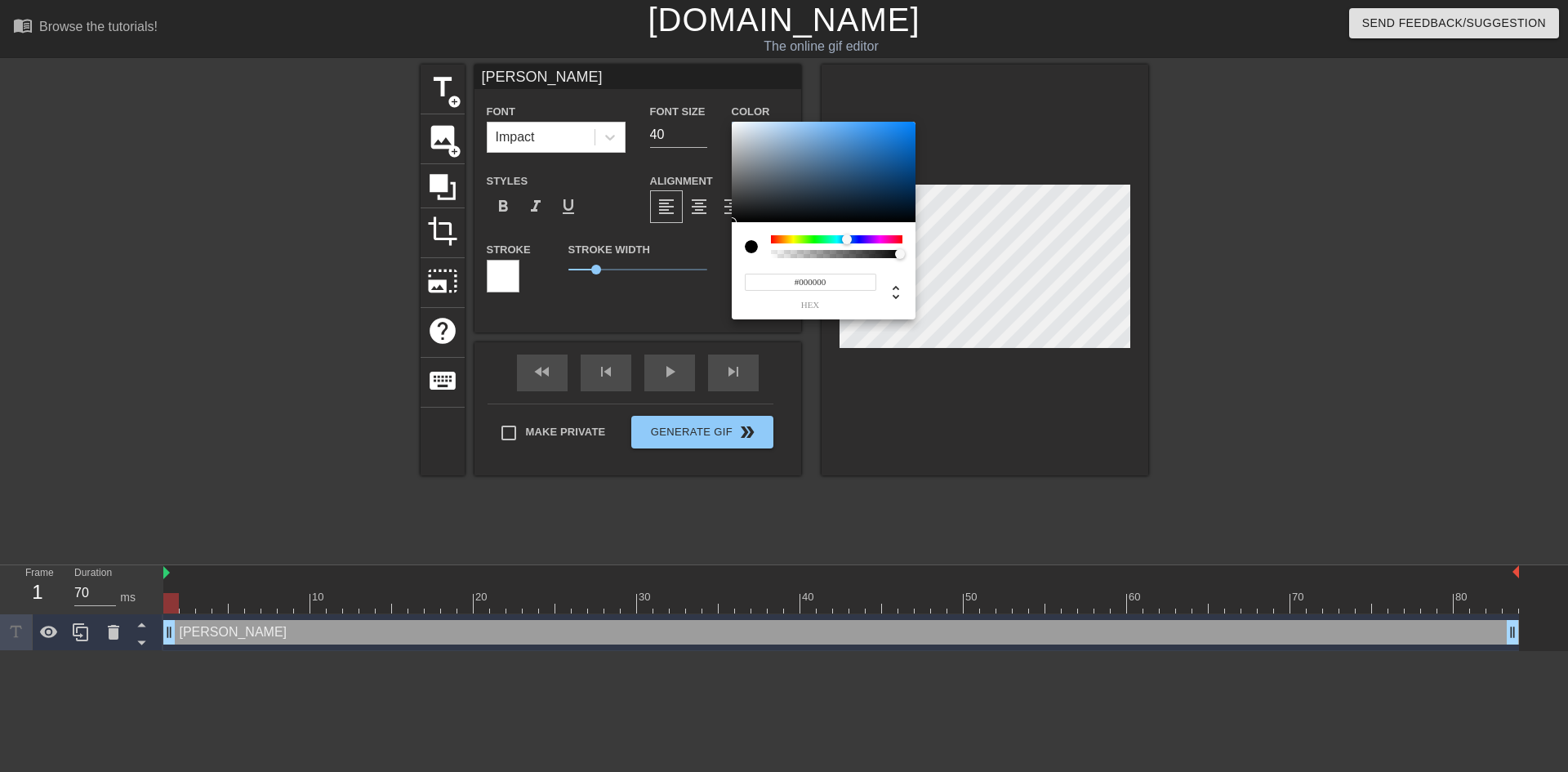
click at [847, 237] on div at bounding box center [836, 239] width 131 height 8
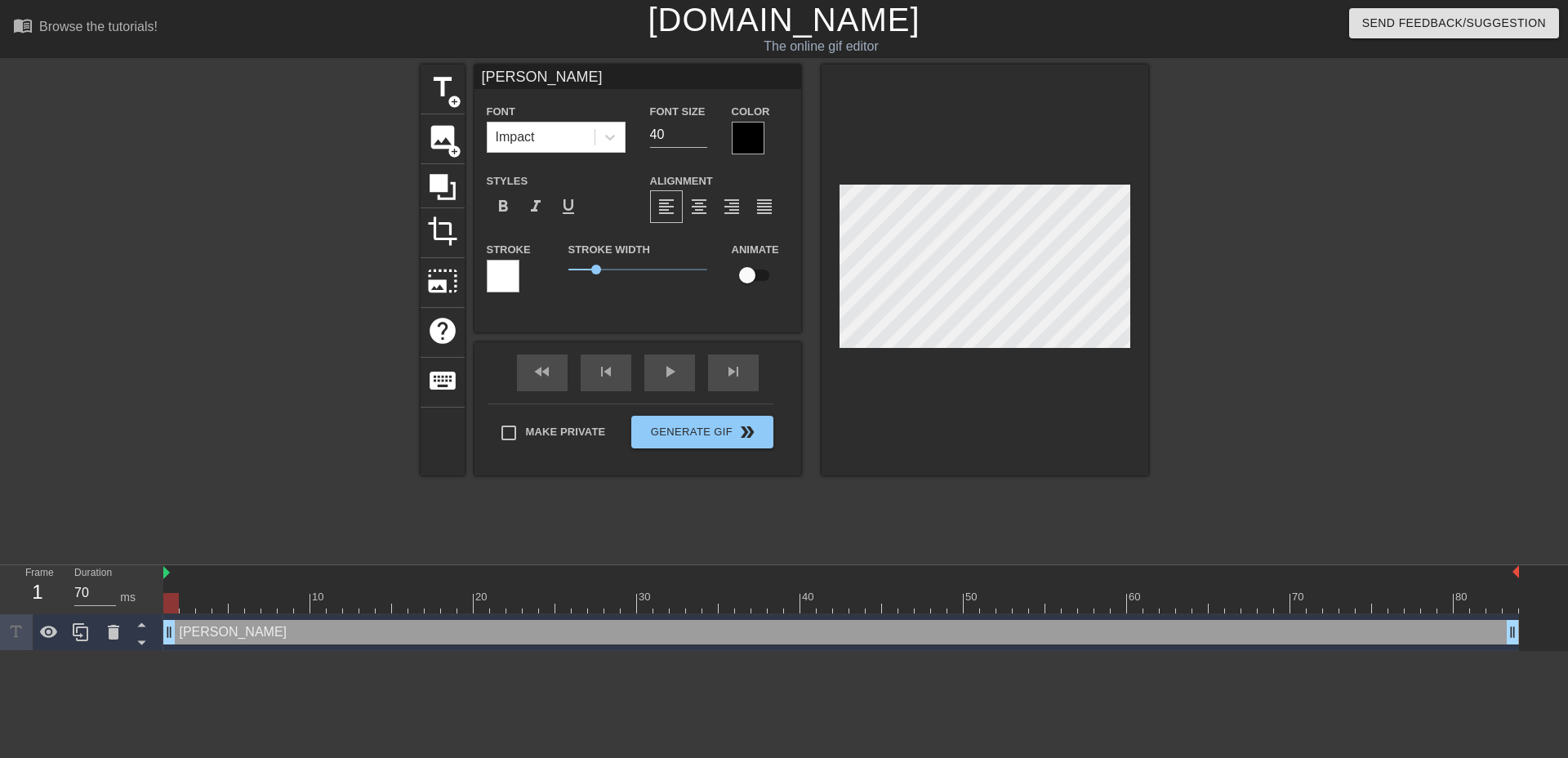
click at [743, 140] on div at bounding box center [748, 137] width 33 height 33
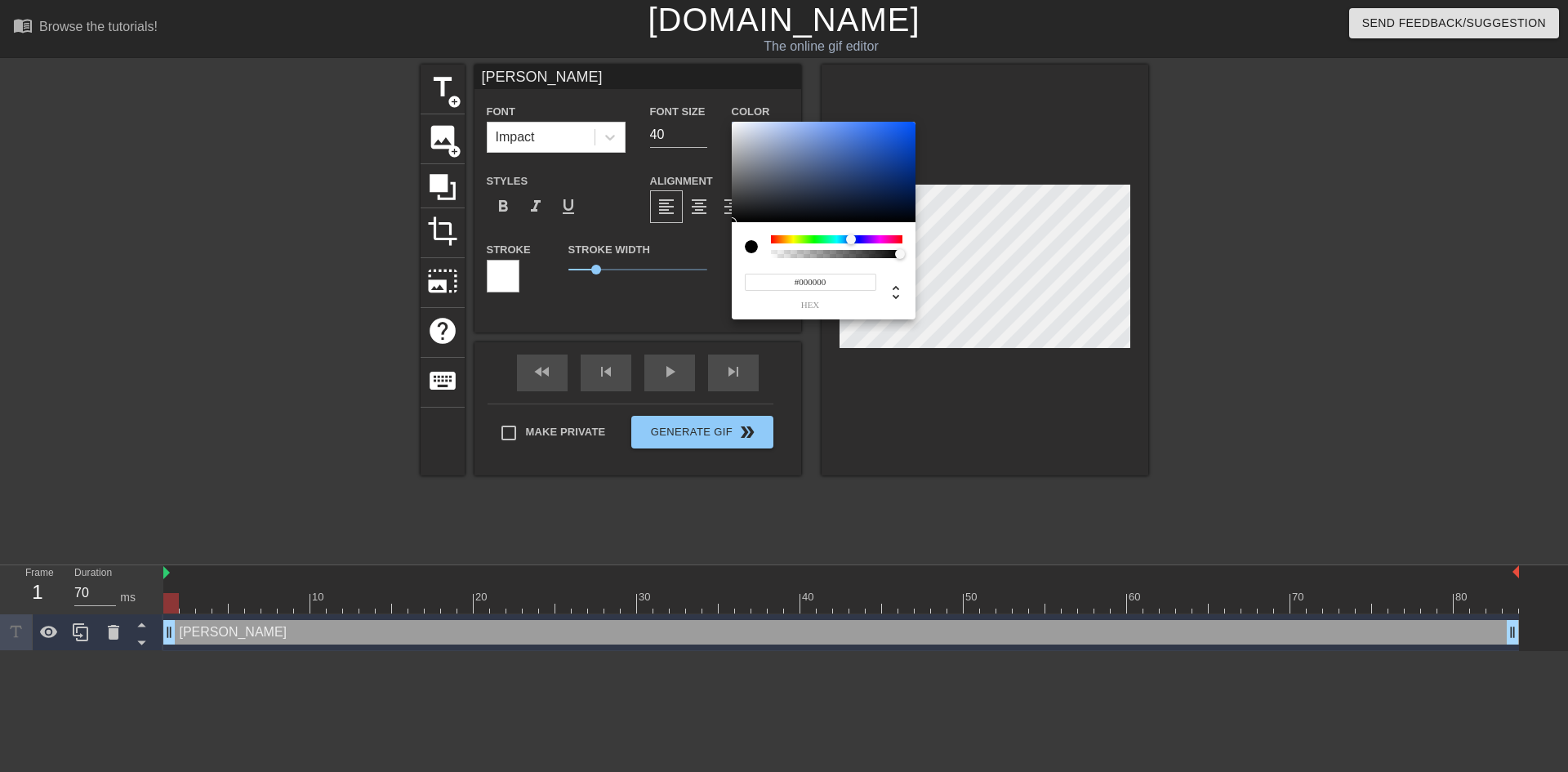
click at [850, 240] on div at bounding box center [836, 239] width 131 height 8
click at [852, 245] on div at bounding box center [857, 240] width 10 height 10
click at [841, 171] on div at bounding box center [824, 171] width 184 height 101
type input "#2750C0"
click at [878, 146] on div at bounding box center [824, 171] width 184 height 101
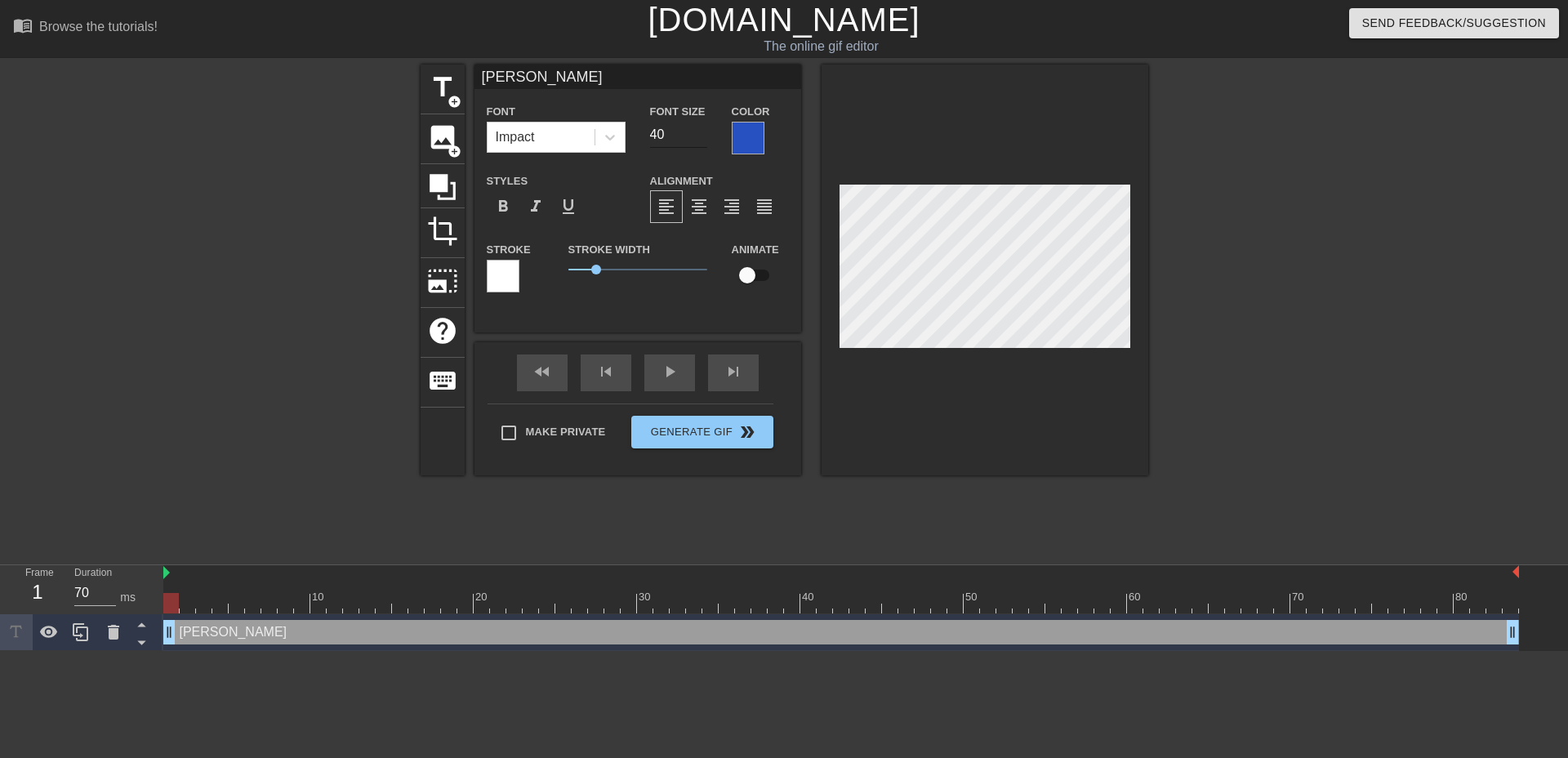
click at [672, 138] on input "40" at bounding box center [678, 134] width 57 height 26
type input "4"
type input "30"
click at [622, 167] on div "Font Impact Font Size 30 Color Styles format_bold format_italic format_underlin…" at bounding box center [637, 204] width 303 height 206
click at [1091, 430] on div at bounding box center [984, 270] width 327 height 411
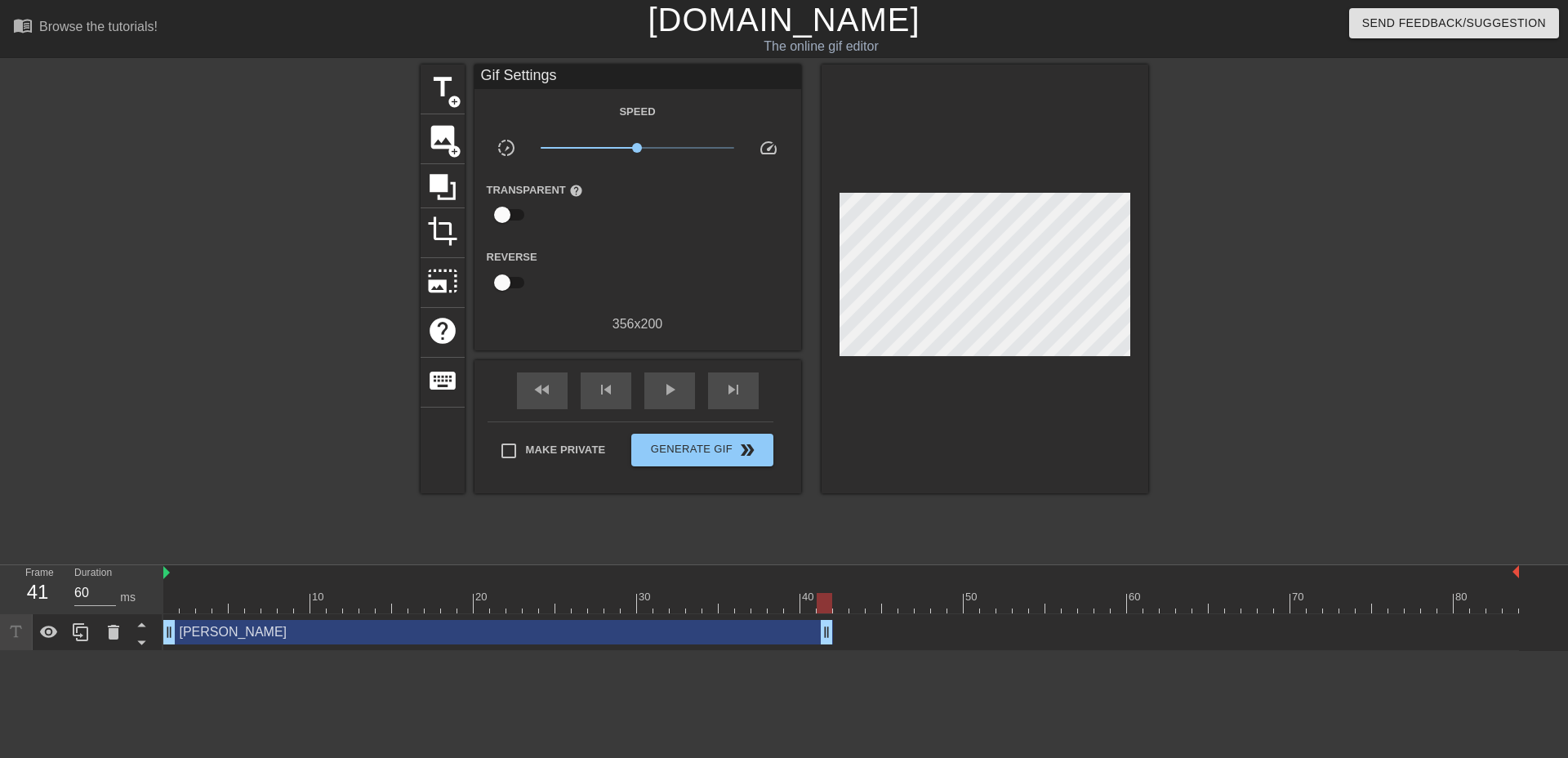
type input "70"
drag, startPoint x: 1513, startPoint y: 639, endPoint x: 813, endPoint y: 644, distance: 700.0
click at [273, 376] on div at bounding box center [278, 309] width 245 height 490
click at [725, 454] on span "Generate Gif double_arrow" at bounding box center [702, 450] width 129 height 20
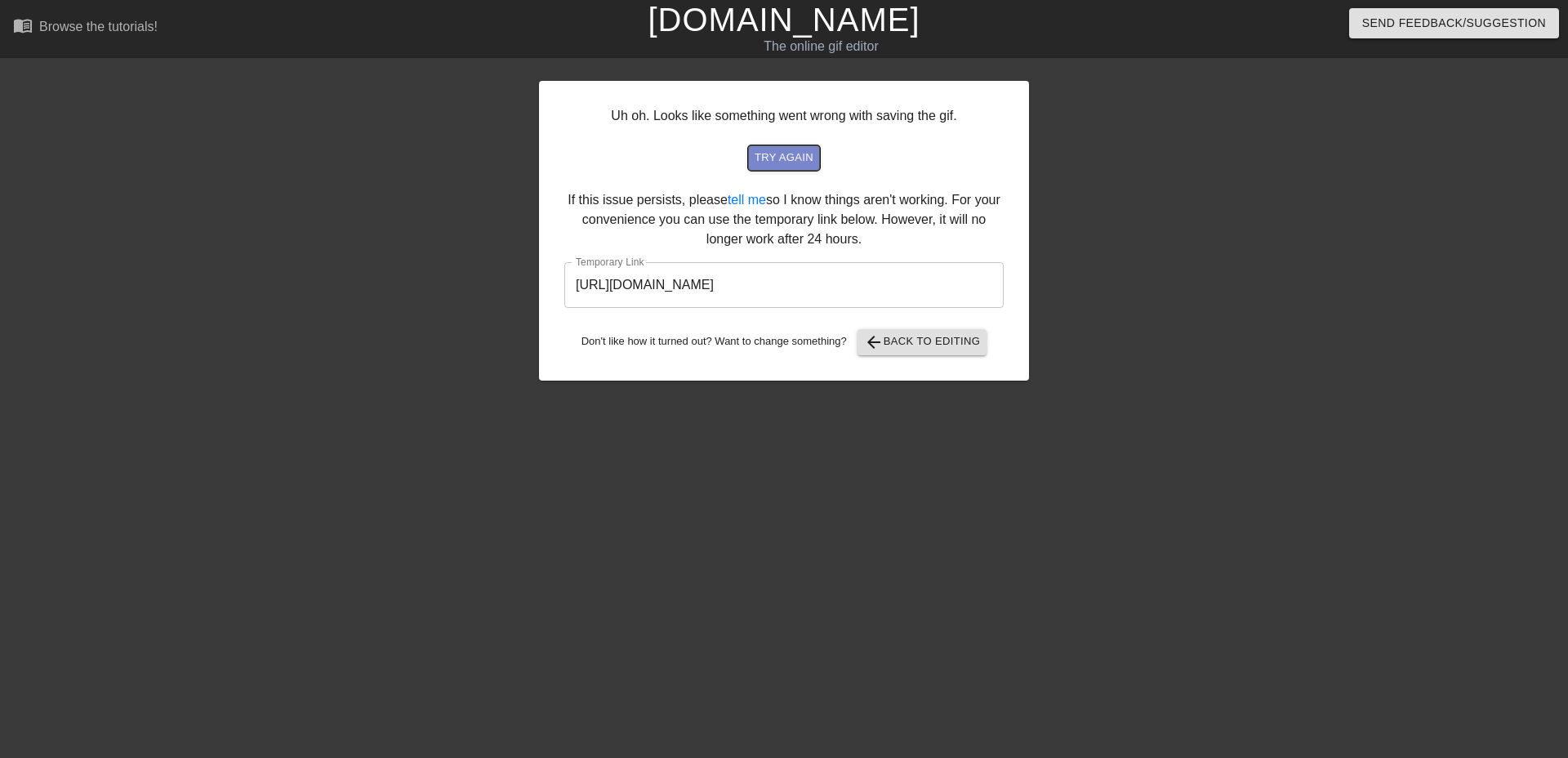
click at [792, 153] on span "try again" at bounding box center [784, 158] width 59 height 19
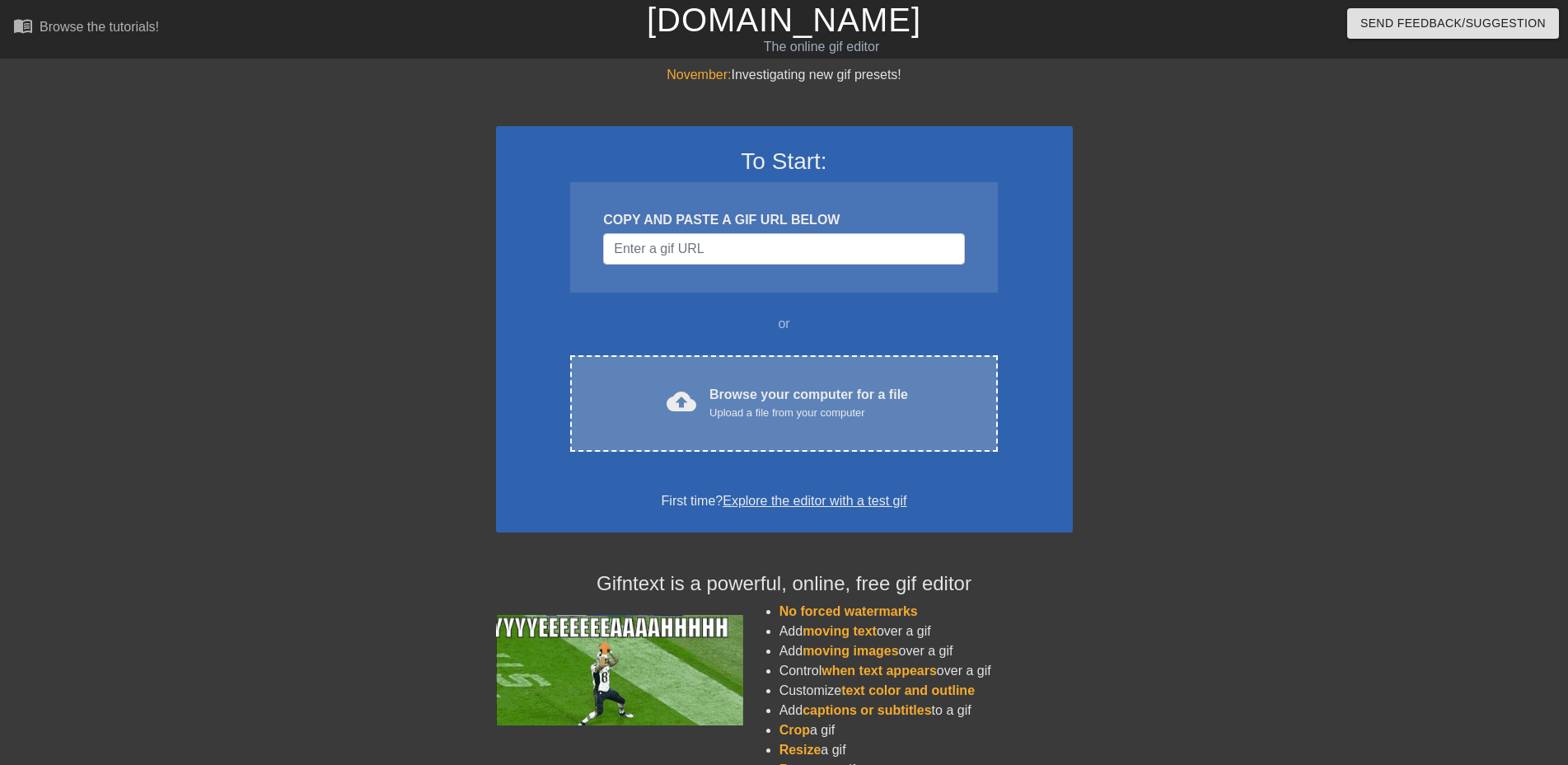
click at [712, 419] on div "Upload a file from your computer" at bounding box center [809, 413] width 199 height 16
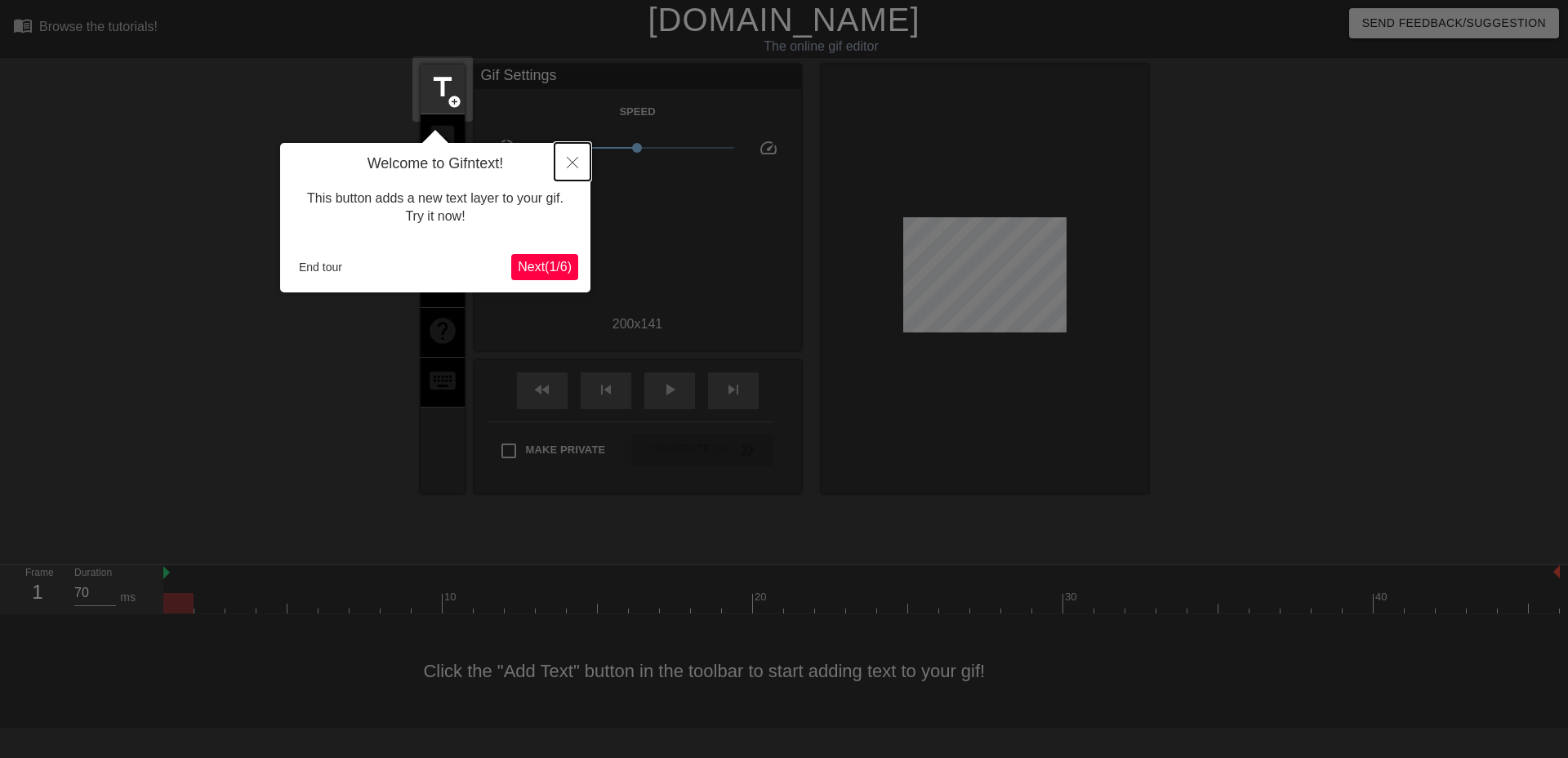
click at [572, 159] on icon "Close" at bounding box center [572, 162] width 12 height 12
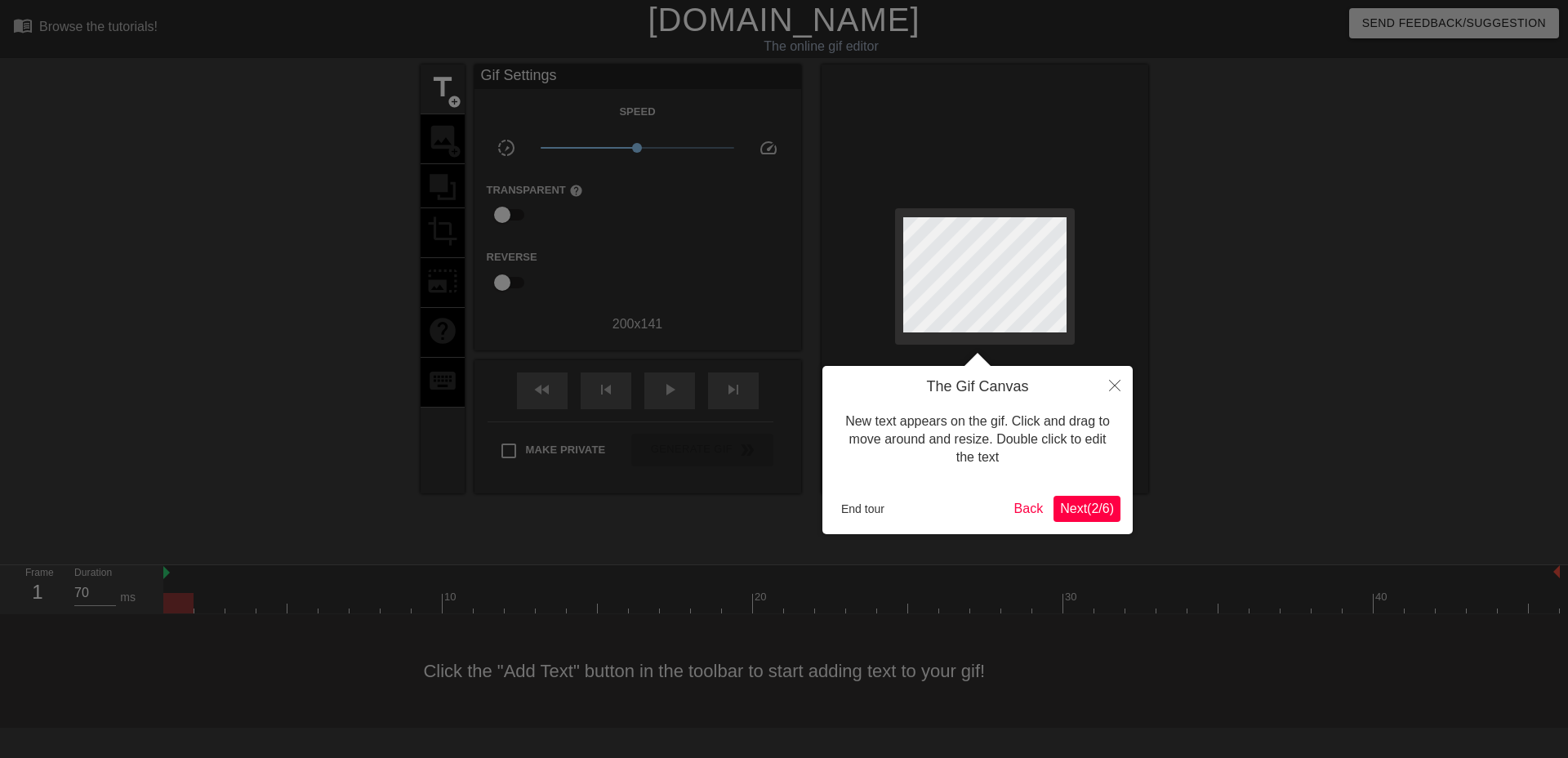
click at [1099, 507] on span "Next ( 2 / 6 )" at bounding box center [1087, 509] width 54 height 14
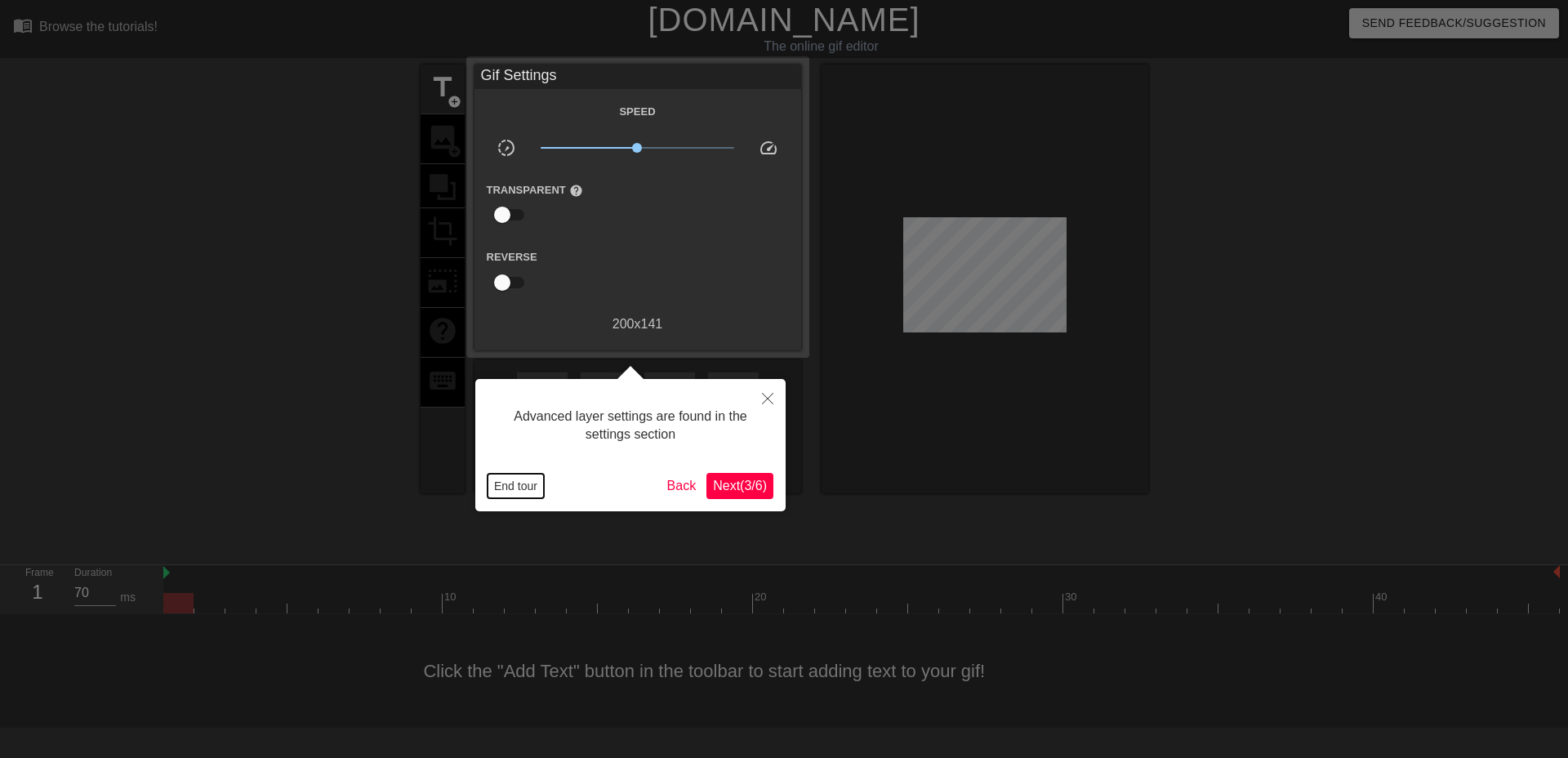
click at [520, 494] on button "End tour" at bounding box center [515, 486] width 56 height 24
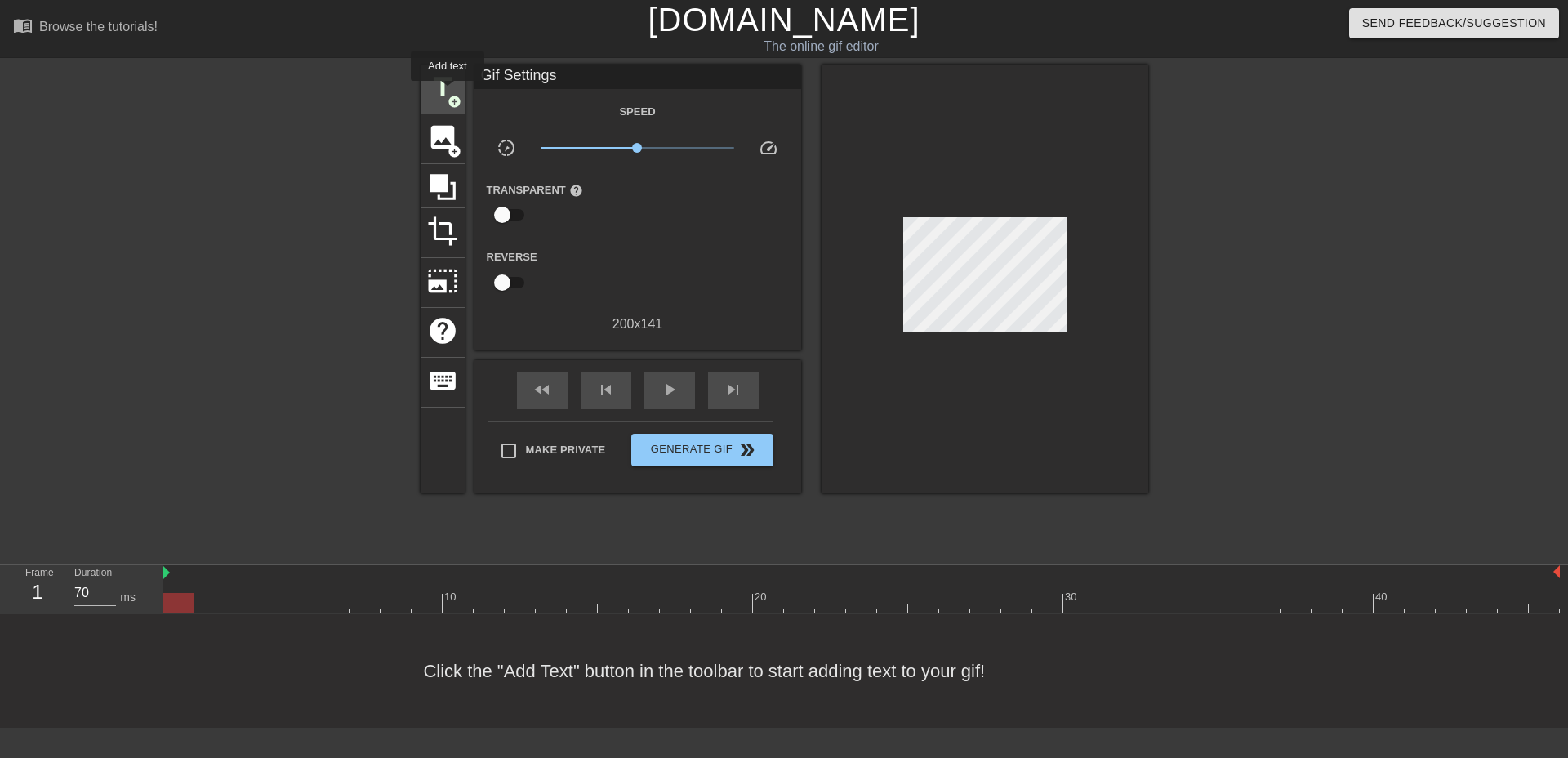
click at [447, 92] on span "title" at bounding box center [443, 87] width 31 height 31
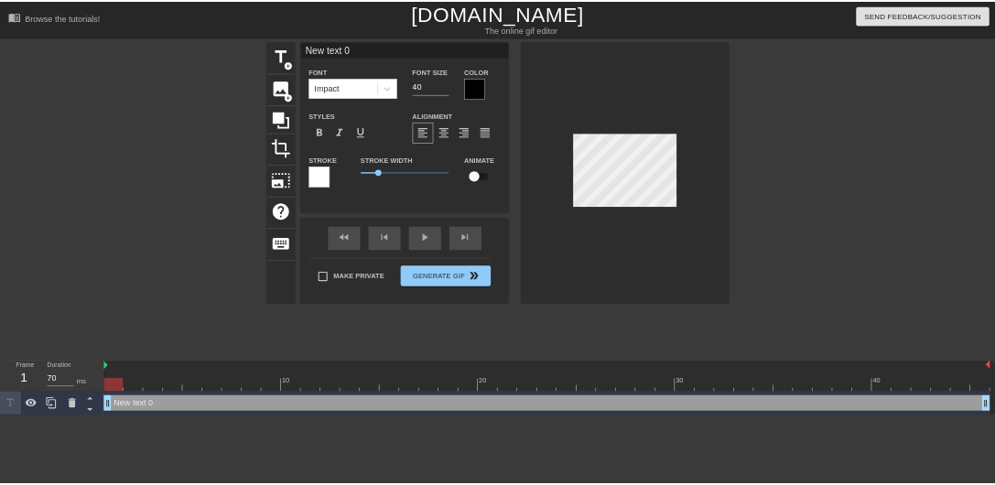
scroll to position [3, 3]
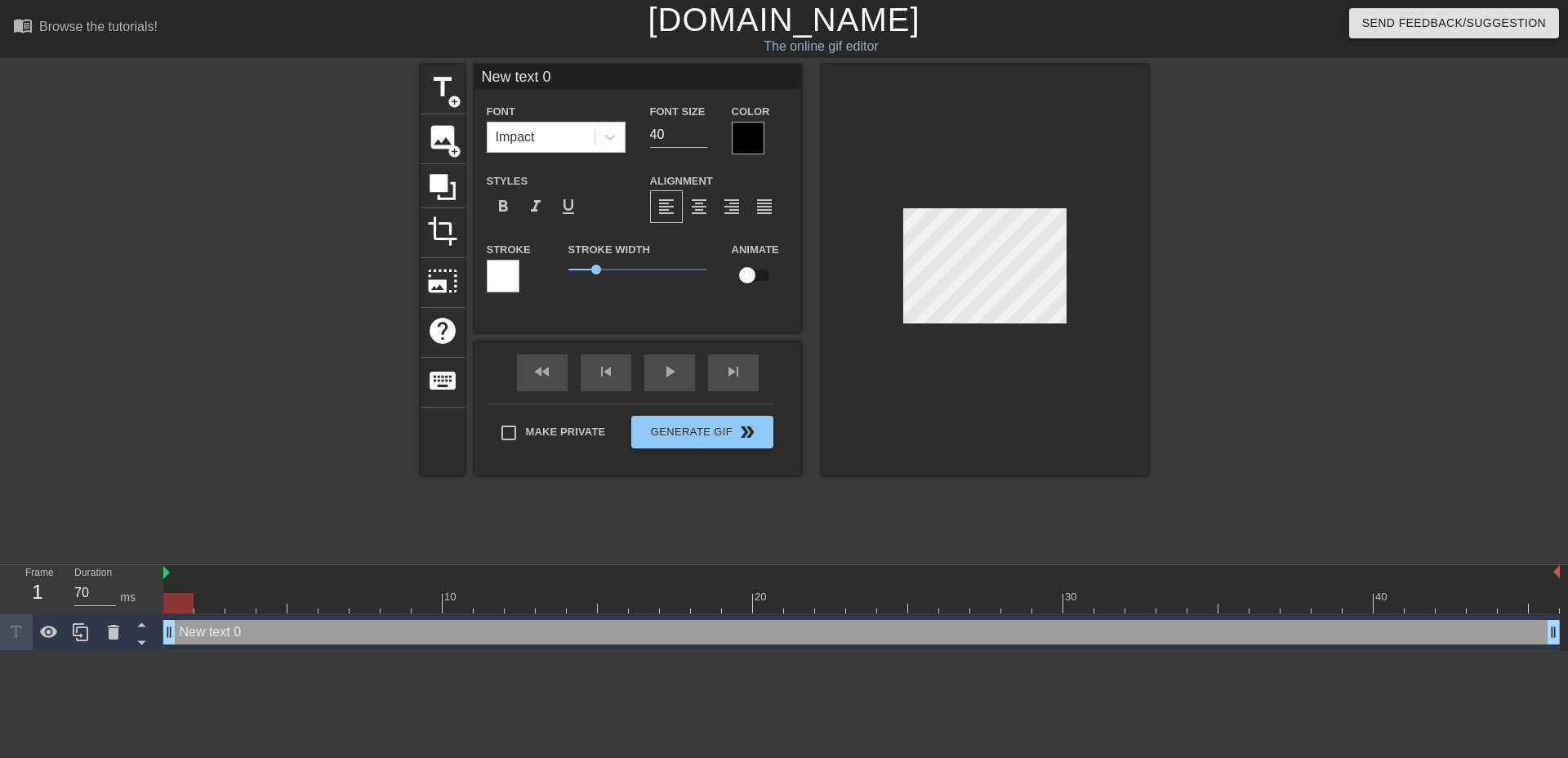
type input "k"
type textarea "k"
type input "ky"
type textarea "ky"
type input "[PERSON_NAME]"
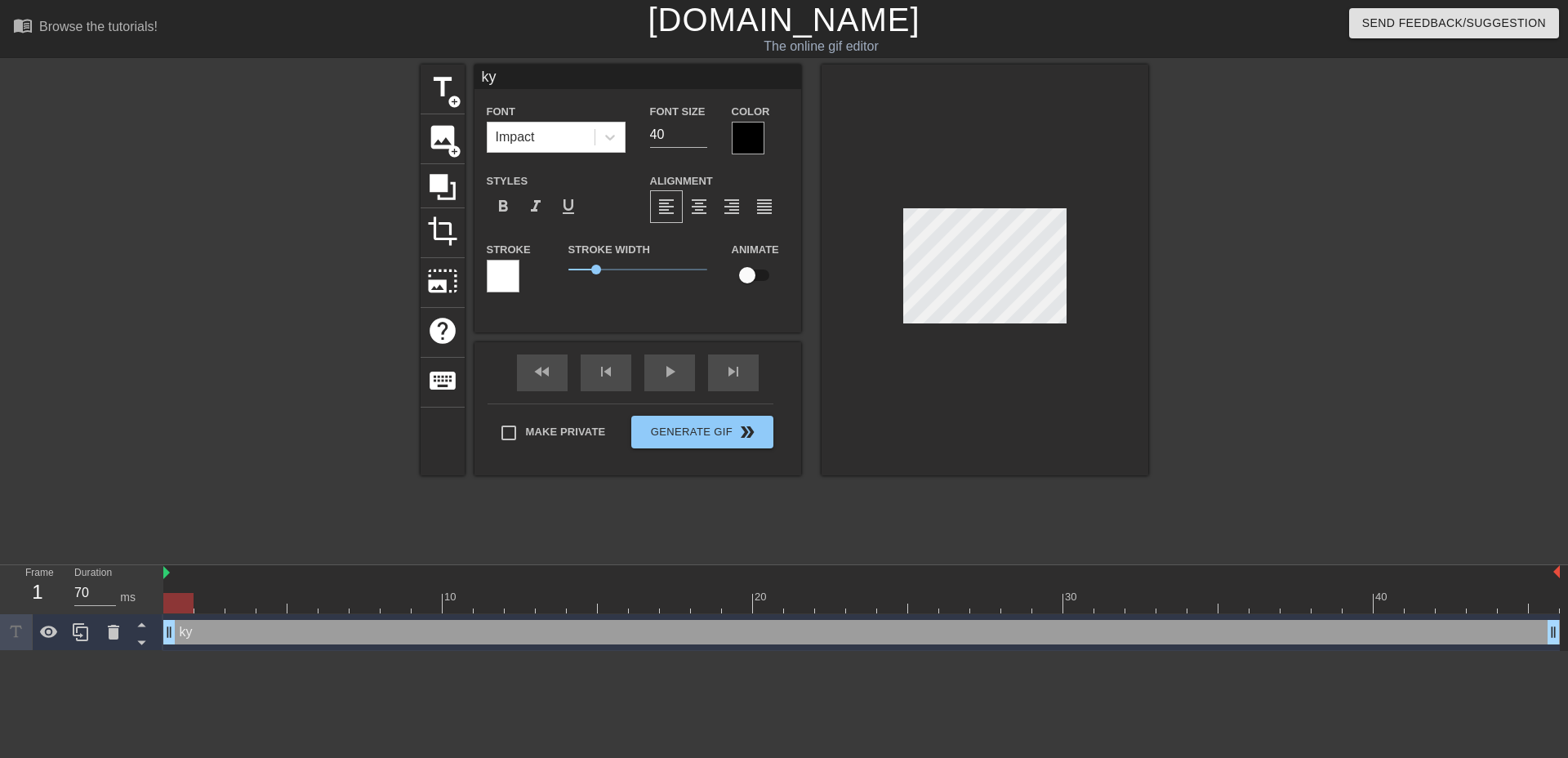
type textarea "[PERSON_NAME]"
type input "[PERSON_NAME]"
type textarea "[PERSON_NAME]"
click at [753, 132] on div at bounding box center [748, 137] width 33 height 33
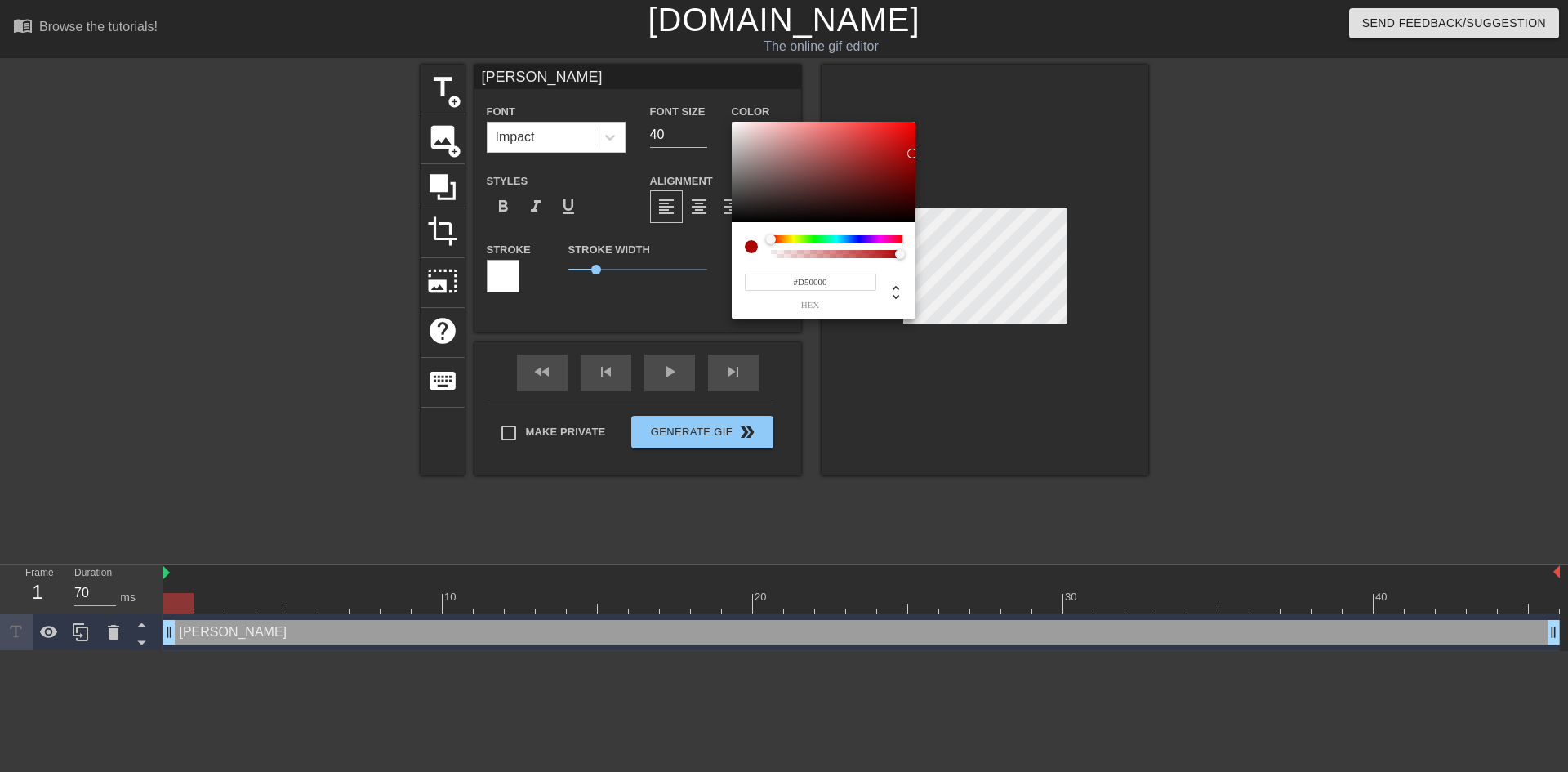
type input "#FF0000"
drag, startPoint x: 911, startPoint y: 154, endPoint x: 931, endPoint y: 97, distance: 60.4
click at [931, 97] on div "#FF0000 hex" at bounding box center [784, 386] width 1568 height 772
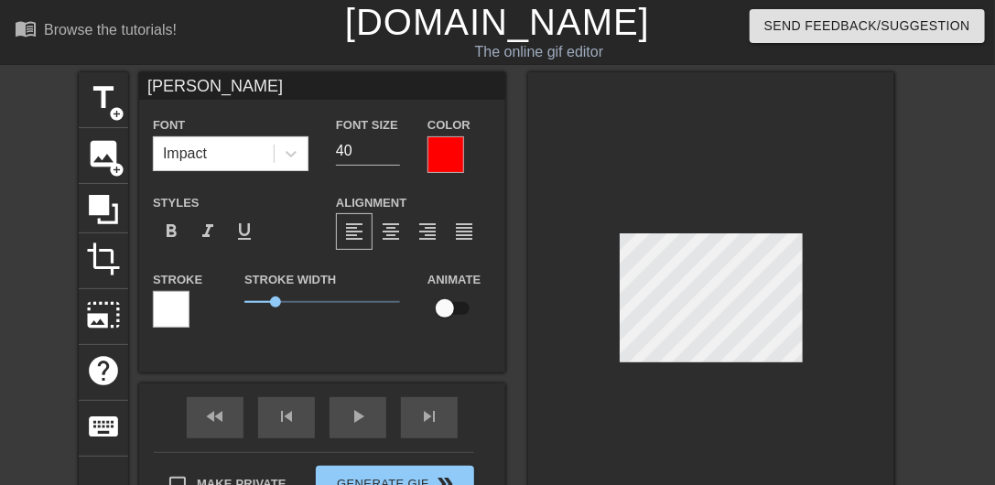
click at [844, 275] on div at bounding box center [711, 302] width 366 height 460
click at [746, 364] on div at bounding box center [711, 302] width 366 height 460
click at [817, 315] on div at bounding box center [711, 302] width 366 height 460
click at [816, 339] on div at bounding box center [711, 302] width 366 height 460
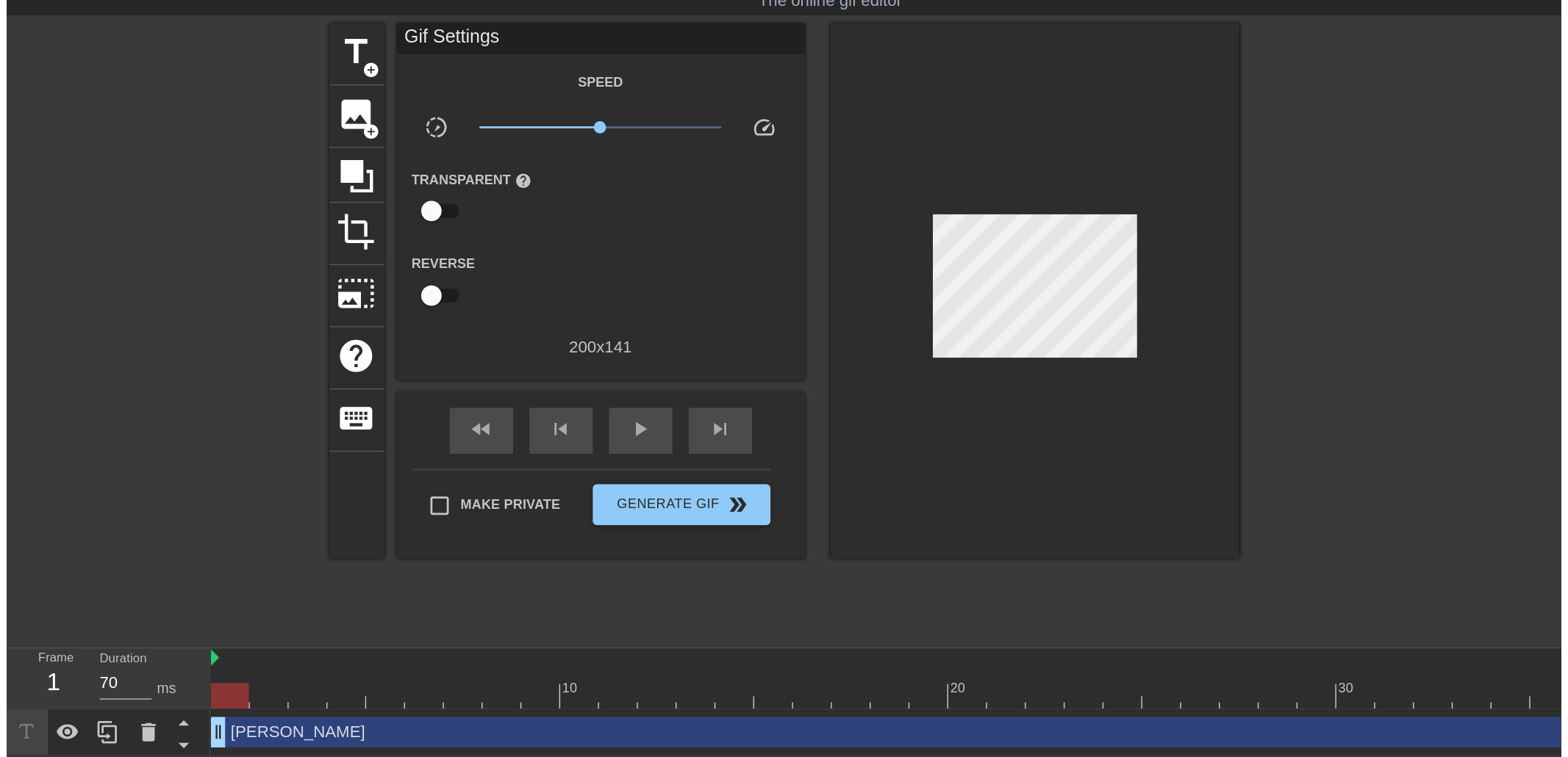
scroll to position [0, 0]
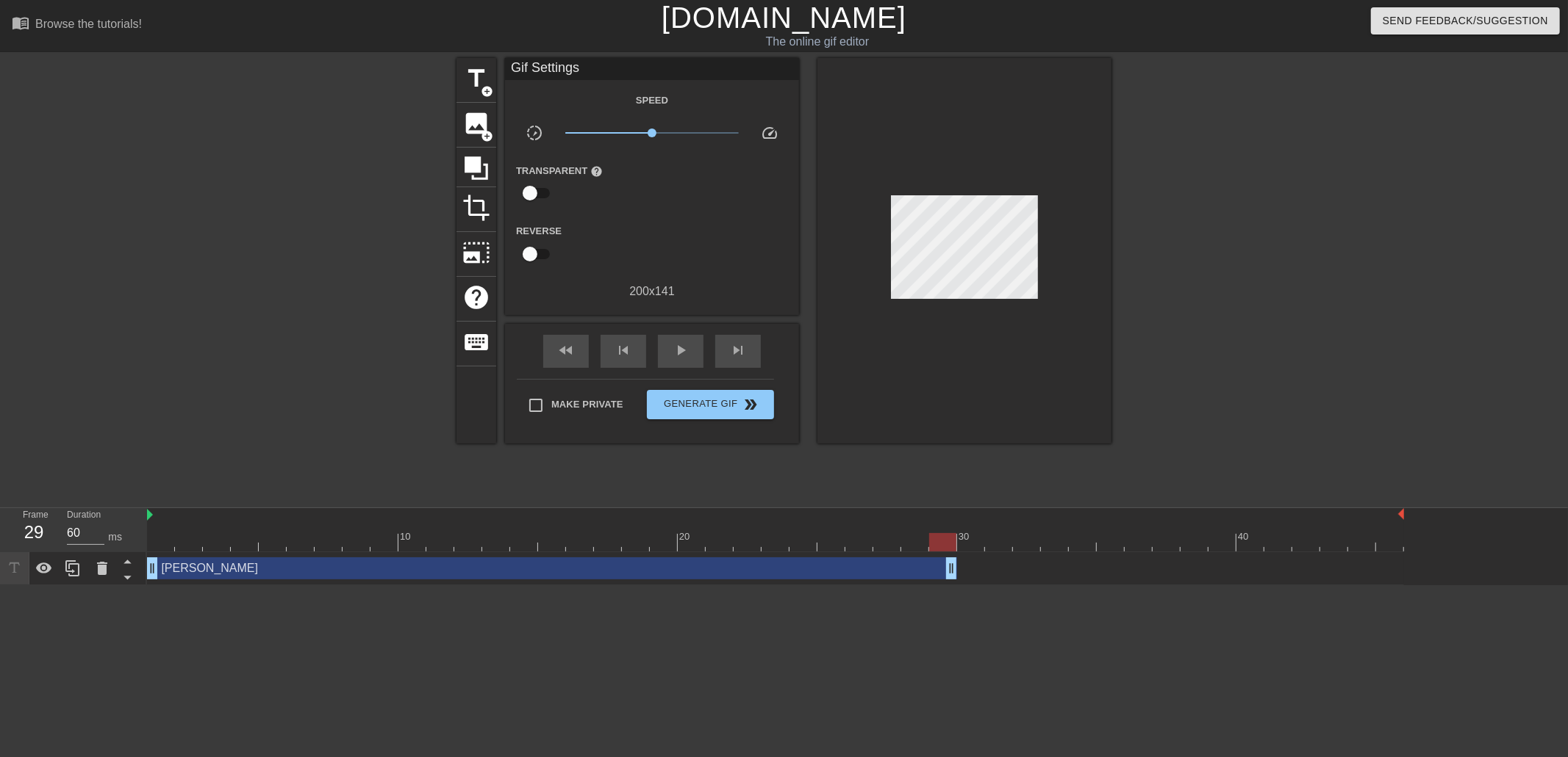
type input "70"
drag, startPoint x: 1402, startPoint y: 576, endPoint x: 929, endPoint y: 564, distance: 473.2
click at [708, 398] on span "Generate Gif double_arrow" at bounding box center [710, 405] width 116 height 18
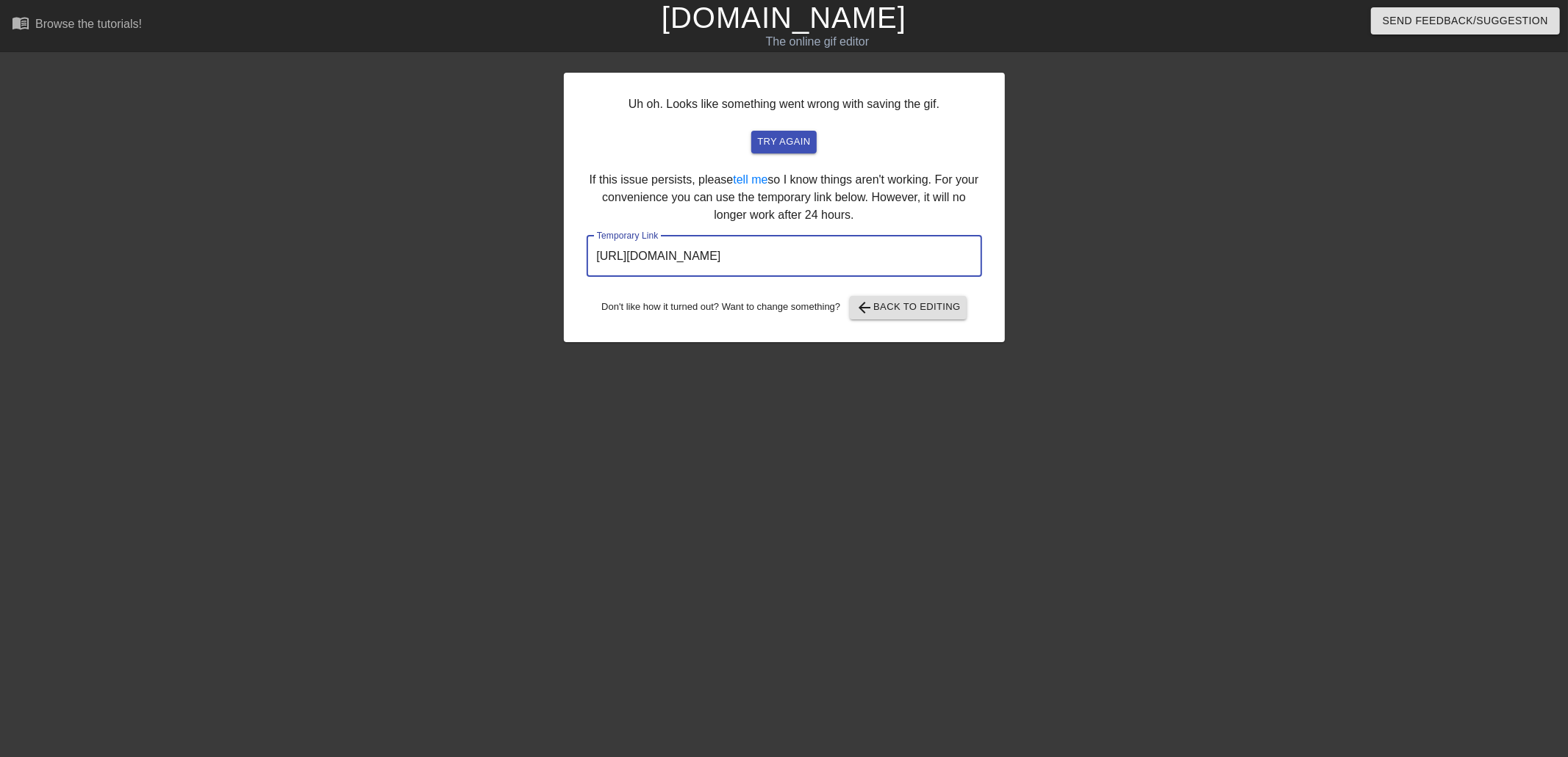
drag, startPoint x: 921, startPoint y: 258, endPoint x: 541, endPoint y: 257, distance: 380.0
click at [541, 257] on div "Uh oh. Looks like something went wrong with saving the gif. try again If this i…" at bounding box center [784, 278] width 1568 height 441
